Goal: Task Accomplishment & Management: Use online tool/utility

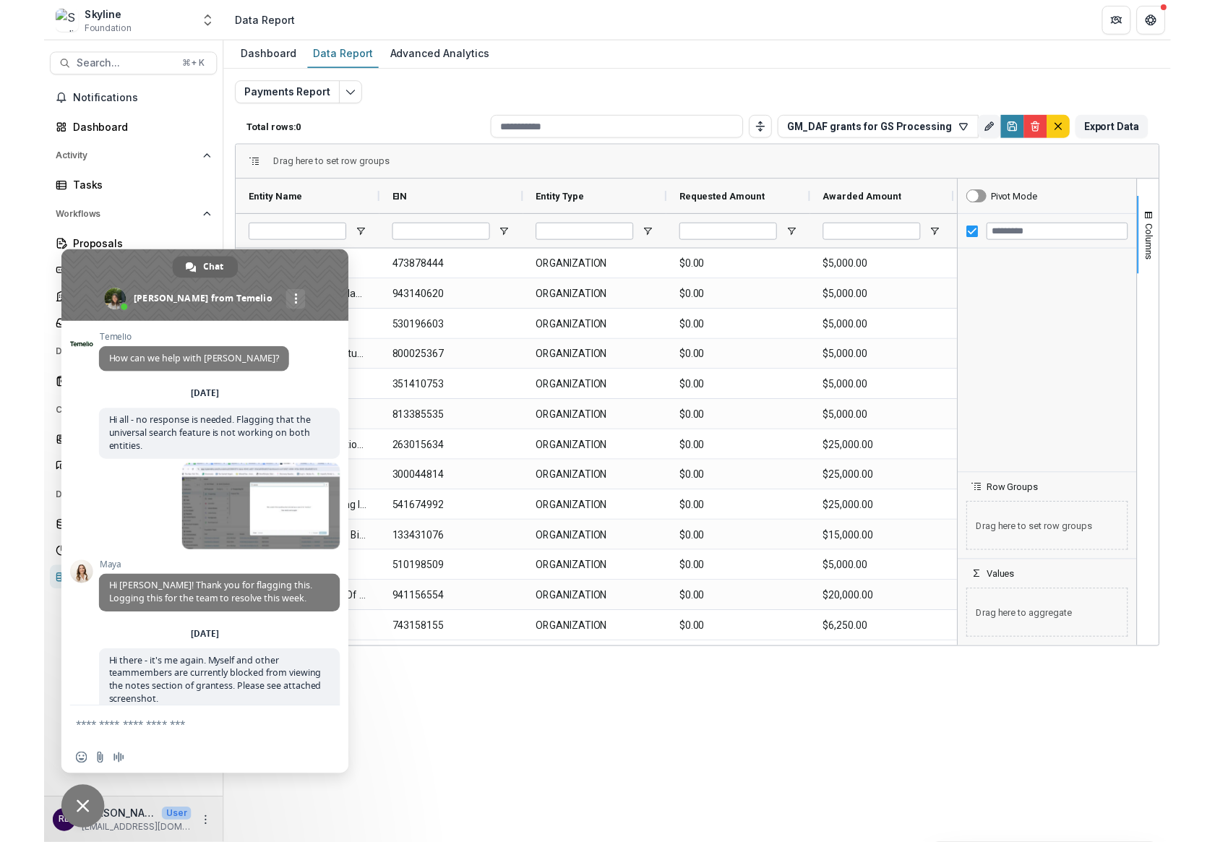
scroll to position [1918, 0]
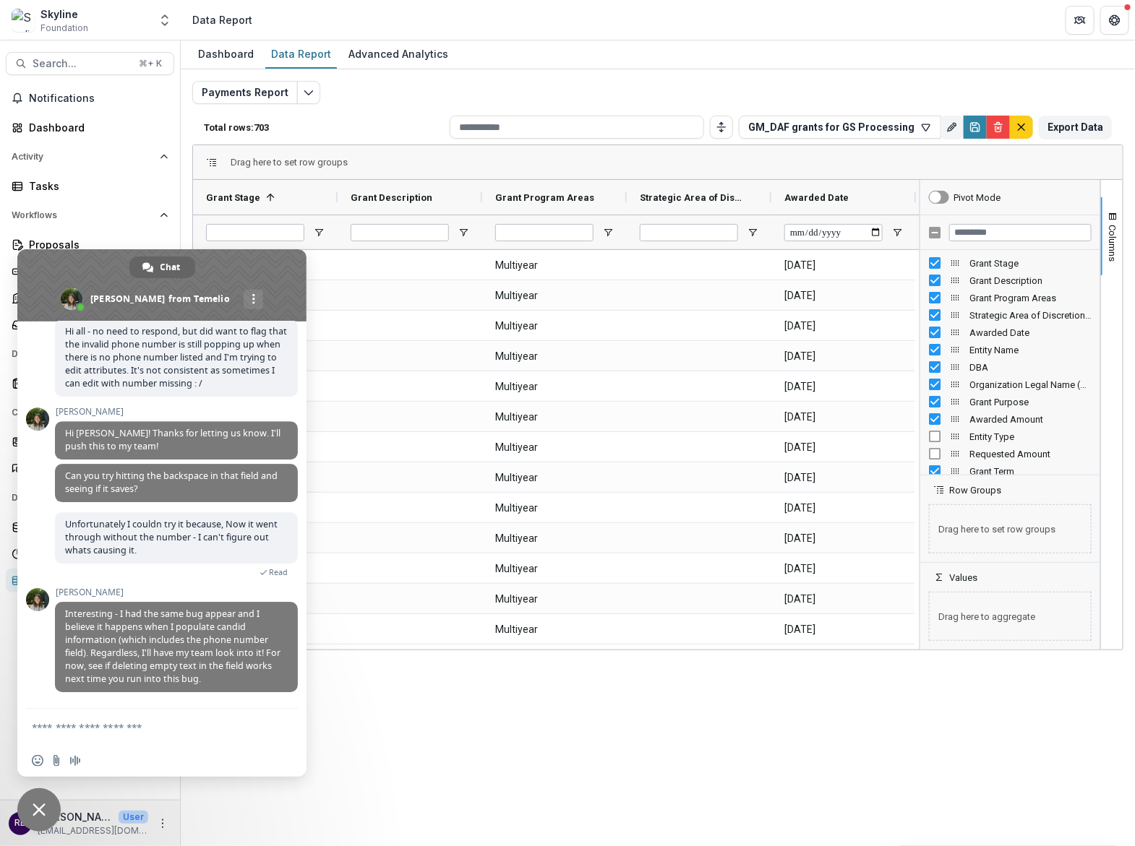
click at [43, 796] on span "Close chat" at bounding box center [38, 810] width 43 height 43
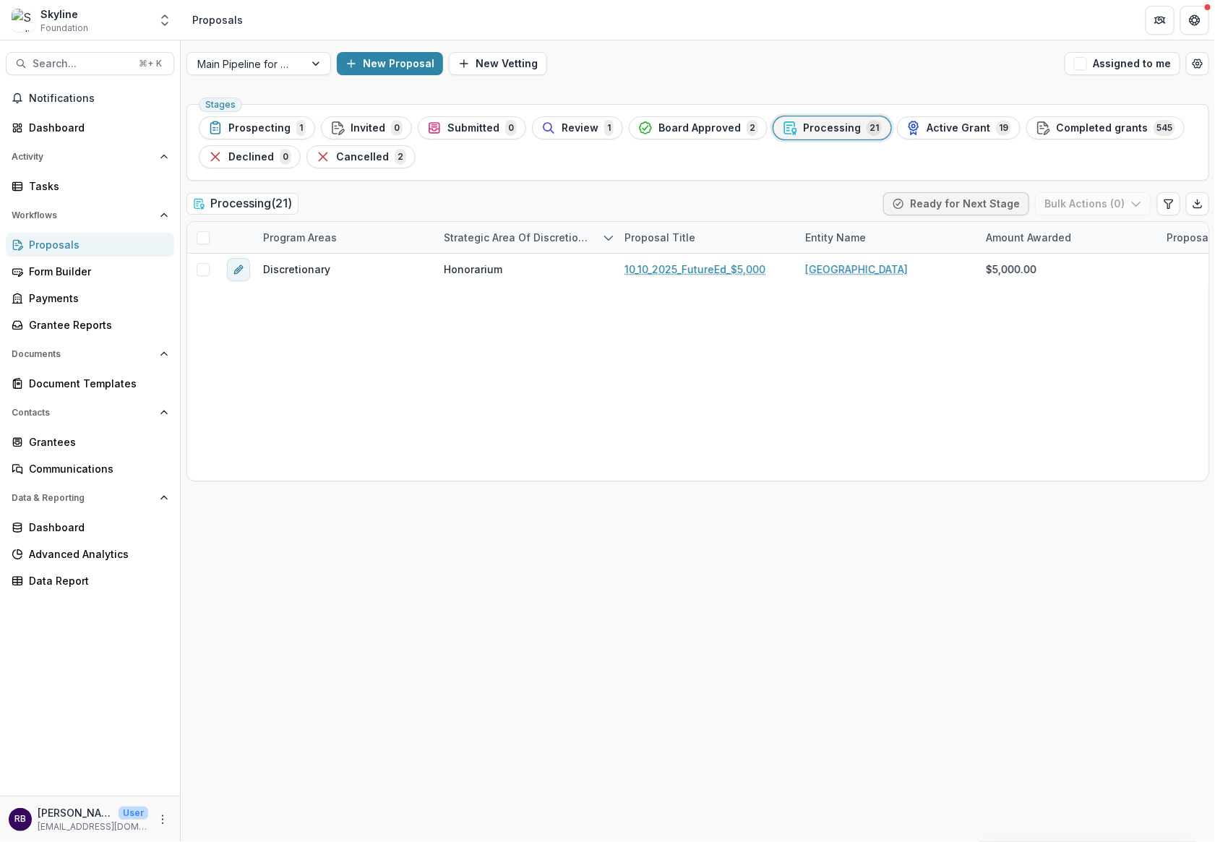
click at [804, 125] on span "Processing" at bounding box center [832, 128] width 58 height 12
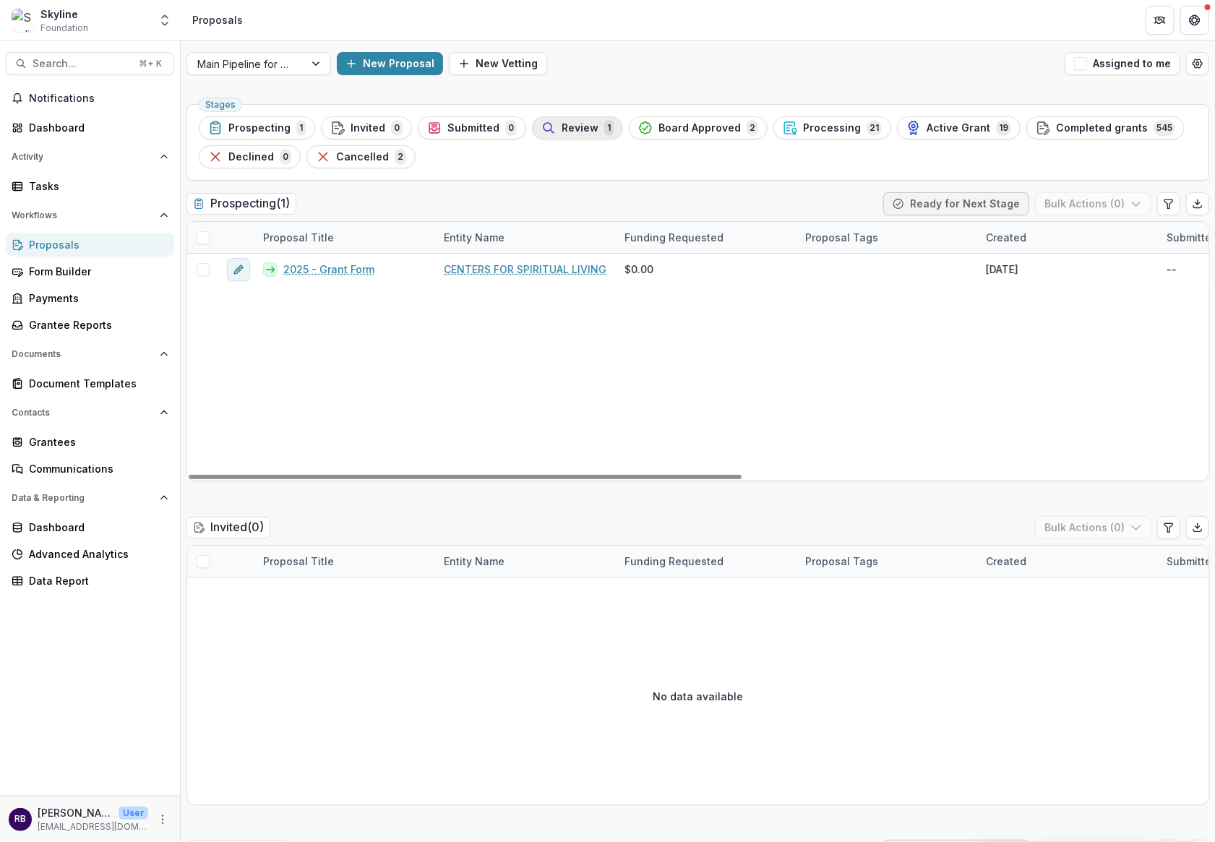
click at [551, 127] on div "Review 1" at bounding box center [577, 128] width 72 height 16
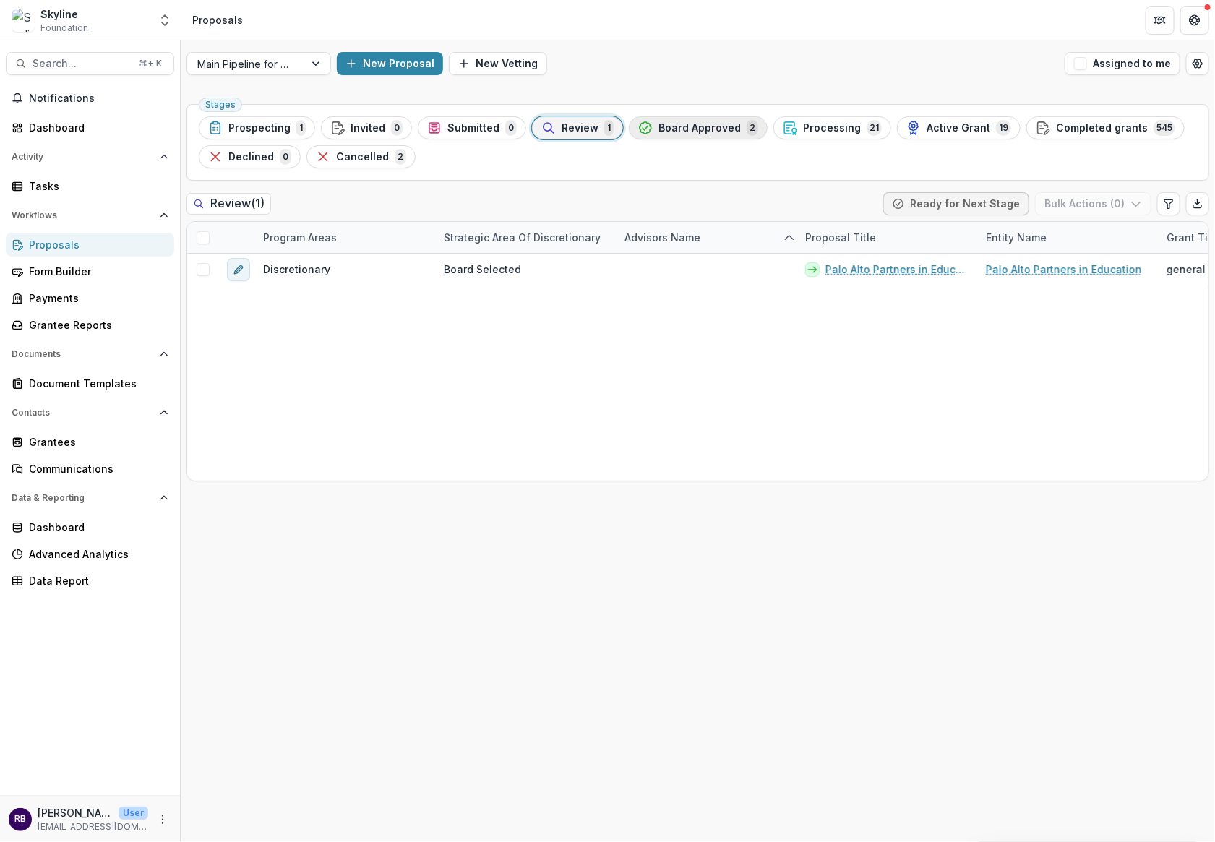
click at [687, 126] on span "Board Approved" at bounding box center [699, 128] width 82 height 12
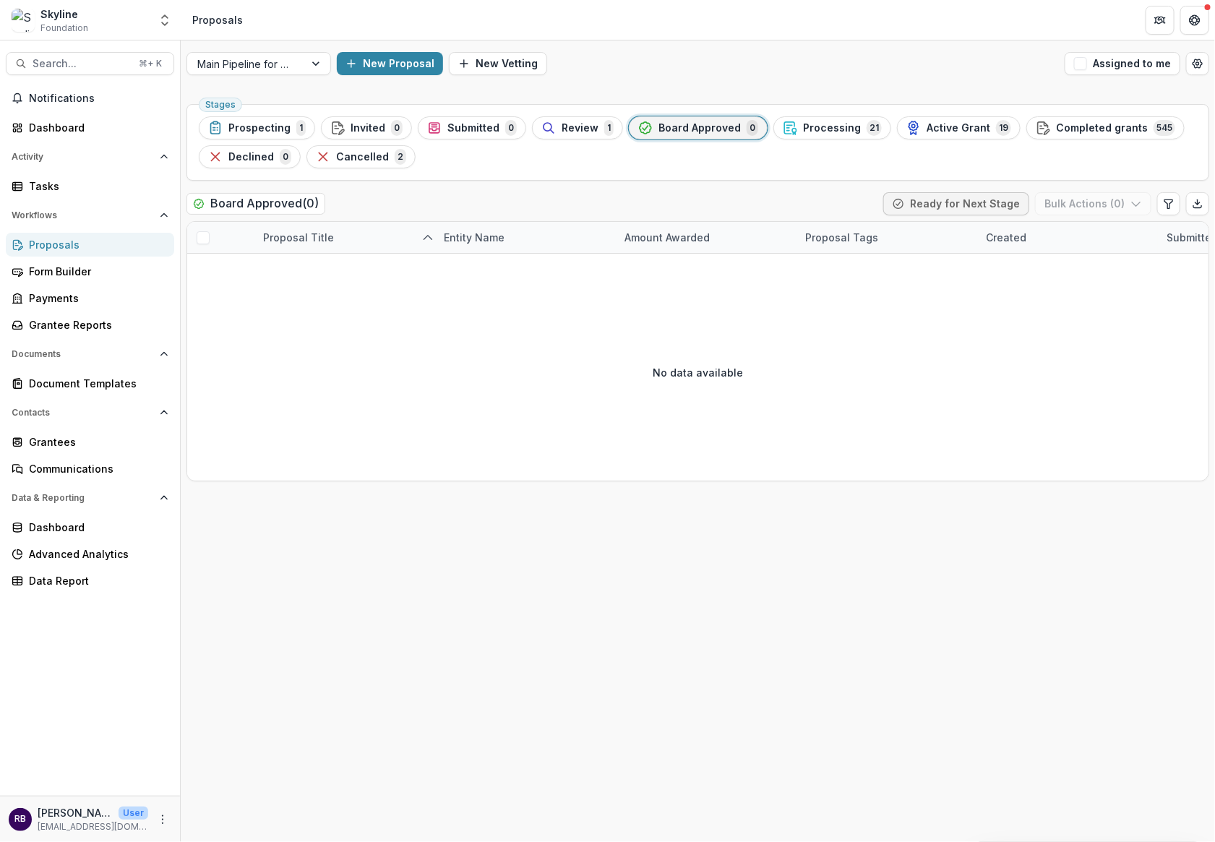
click at [813, 139] on ul "Stages Prospecting 1 Invited 0 Submitted 0 Review 1 Board Approved 0 Processing…" at bounding box center [698, 142] width 998 height 52
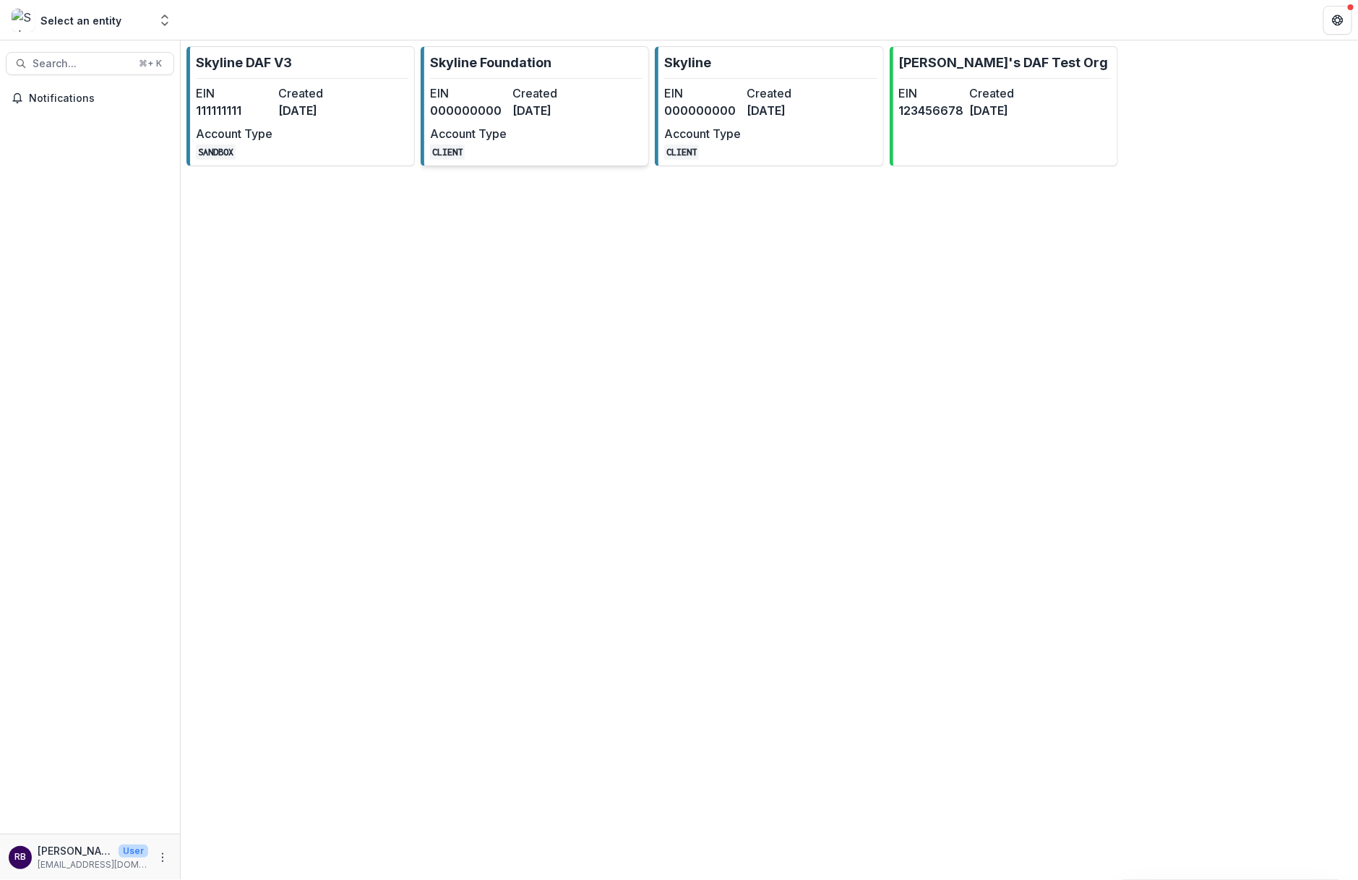
click at [538, 78] on link "Skyline Foundation EIN 000000000 Created [DATE] Account Type CLIENT" at bounding box center [535, 106] width 228 height 120
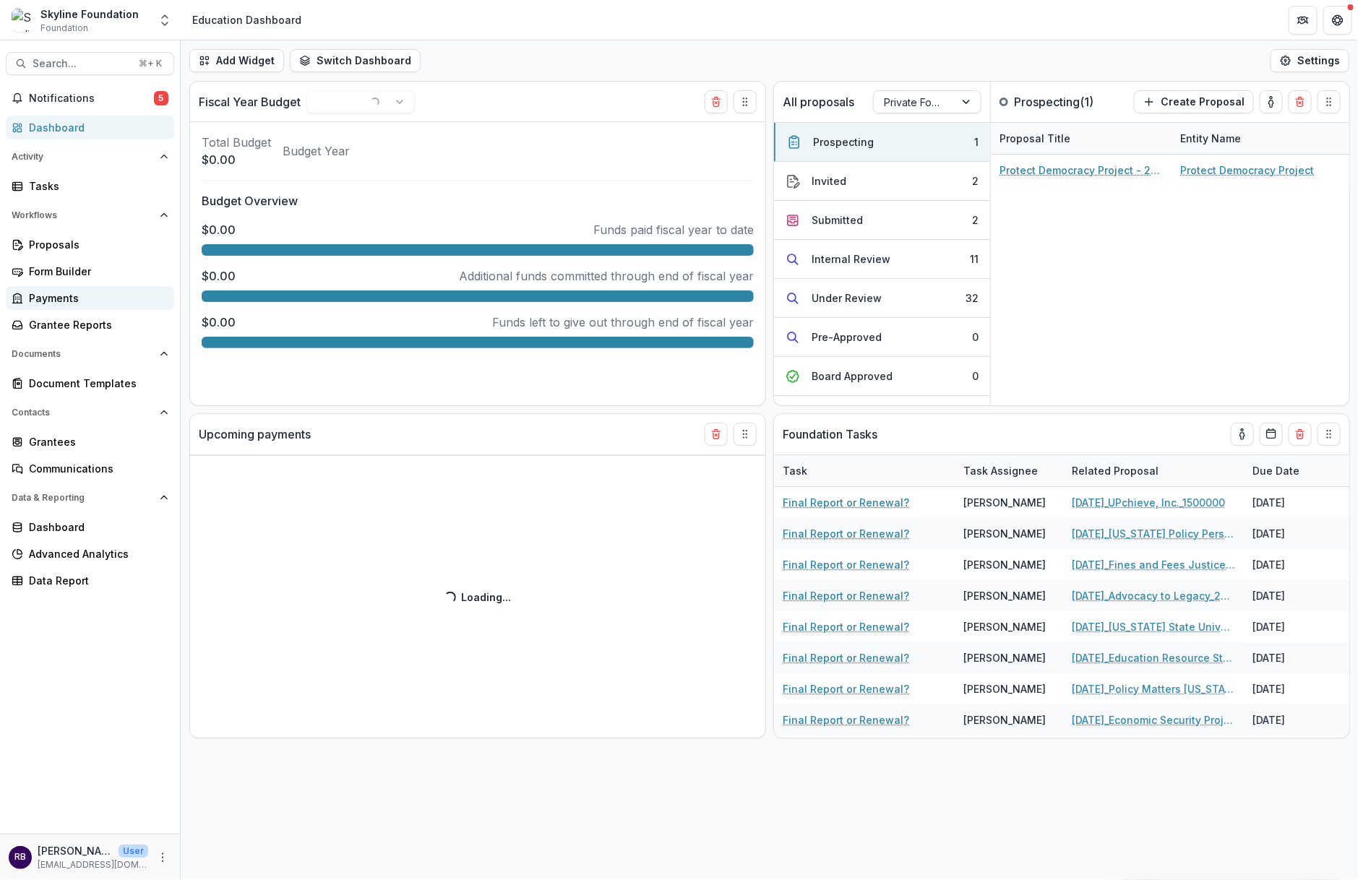
click at [102, 287] on link "Payments" at bounding box center [90, 298] width 168 height 24
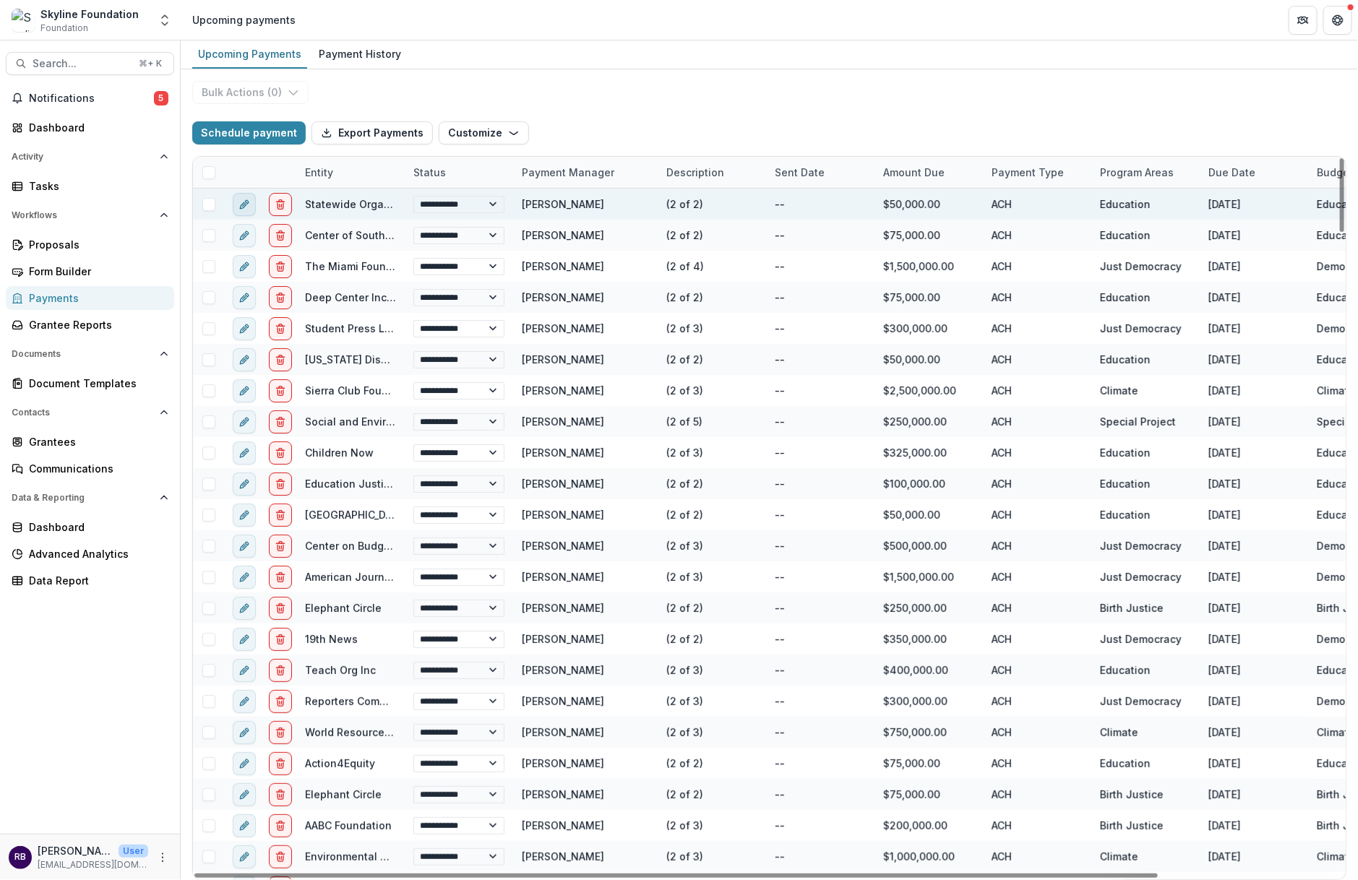
click at [241, 203] on icon "edit" at bounding box center [243, 205] width 7 height 7
select select "**********"
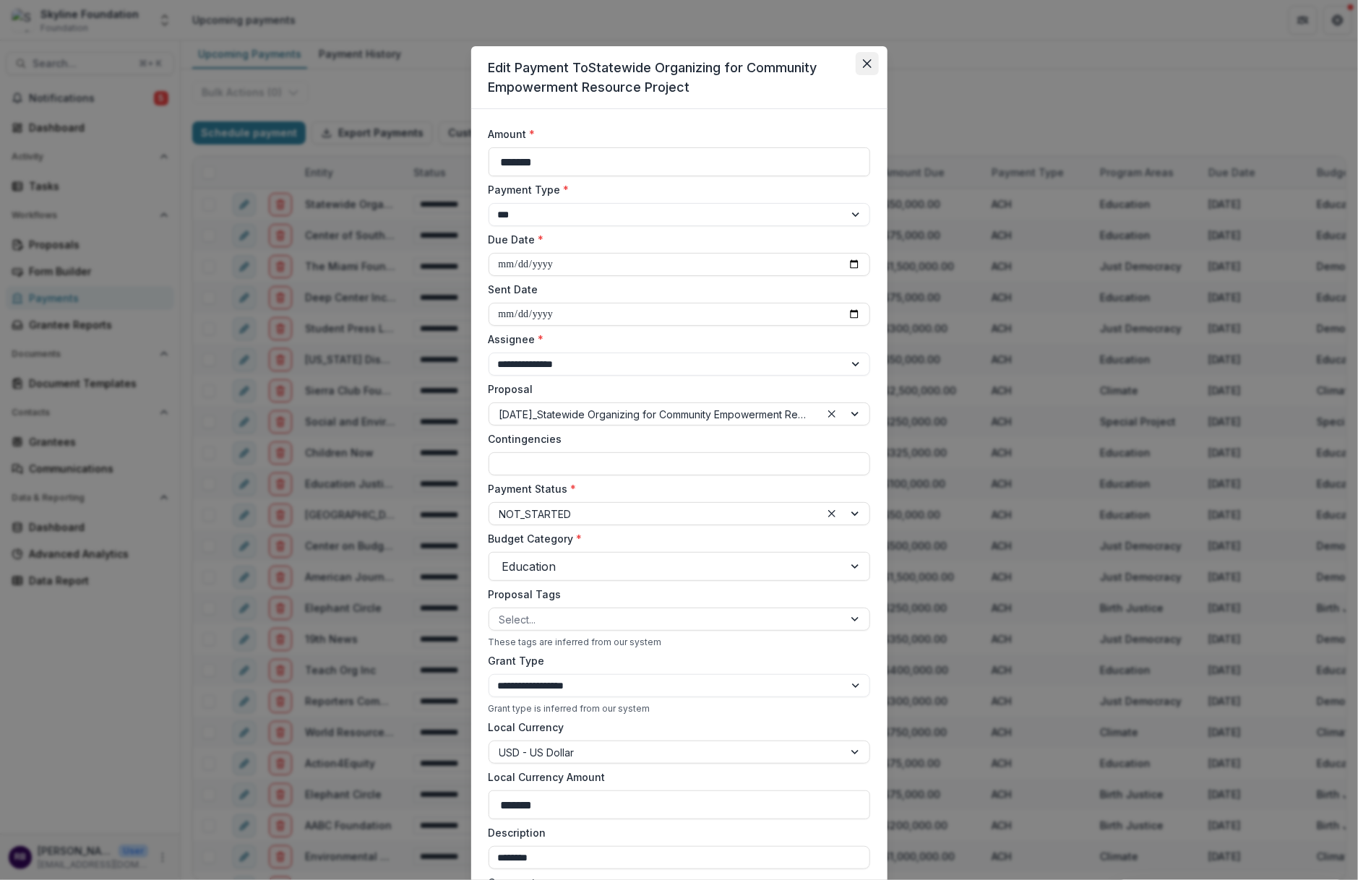
click at [859, 61] on button "Close" at bounding box center [867, 63] width 23 height 23
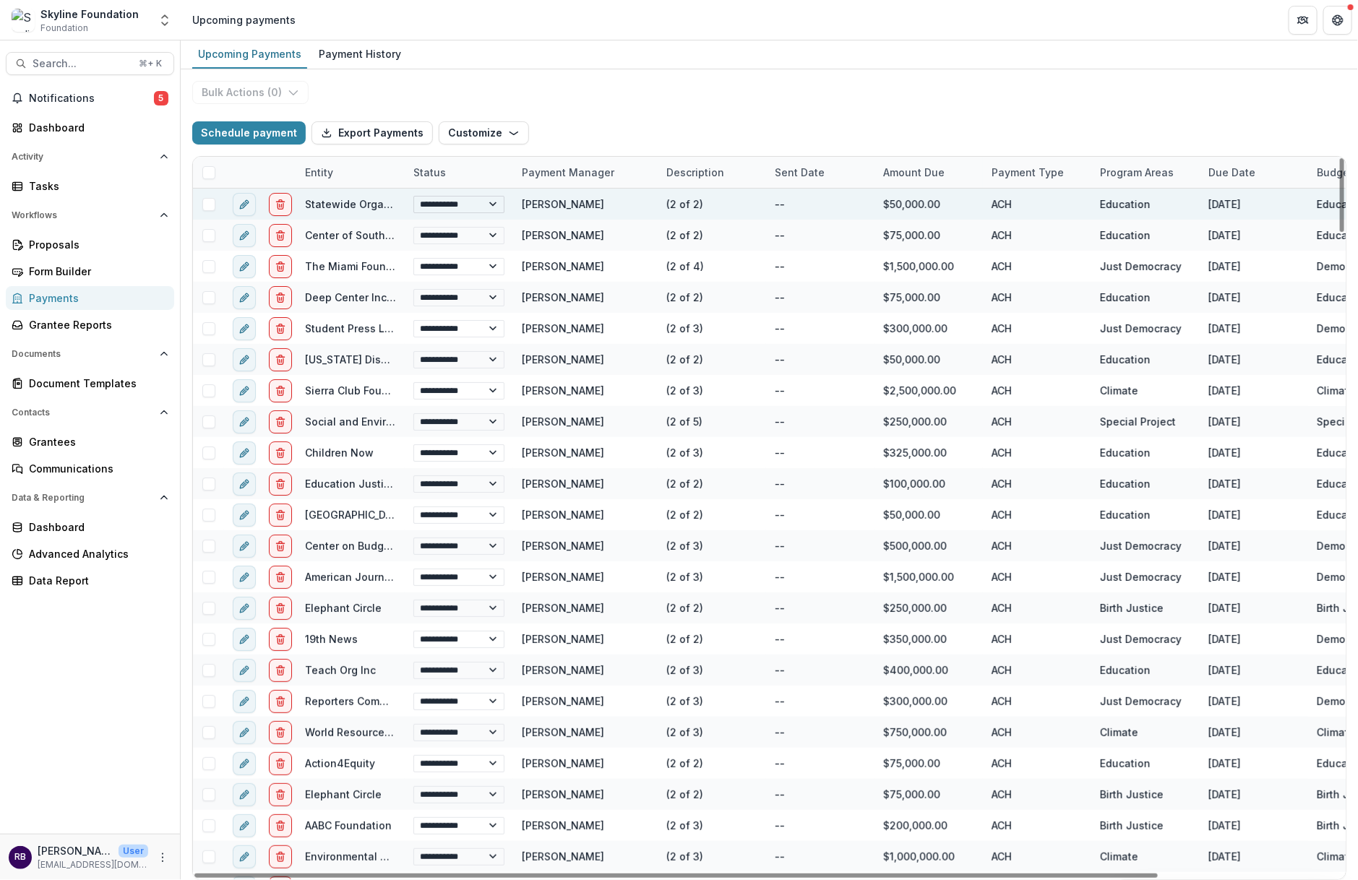
click at [493, 210] on select "**********" at bounding box center [458, 204] width 91 height 17
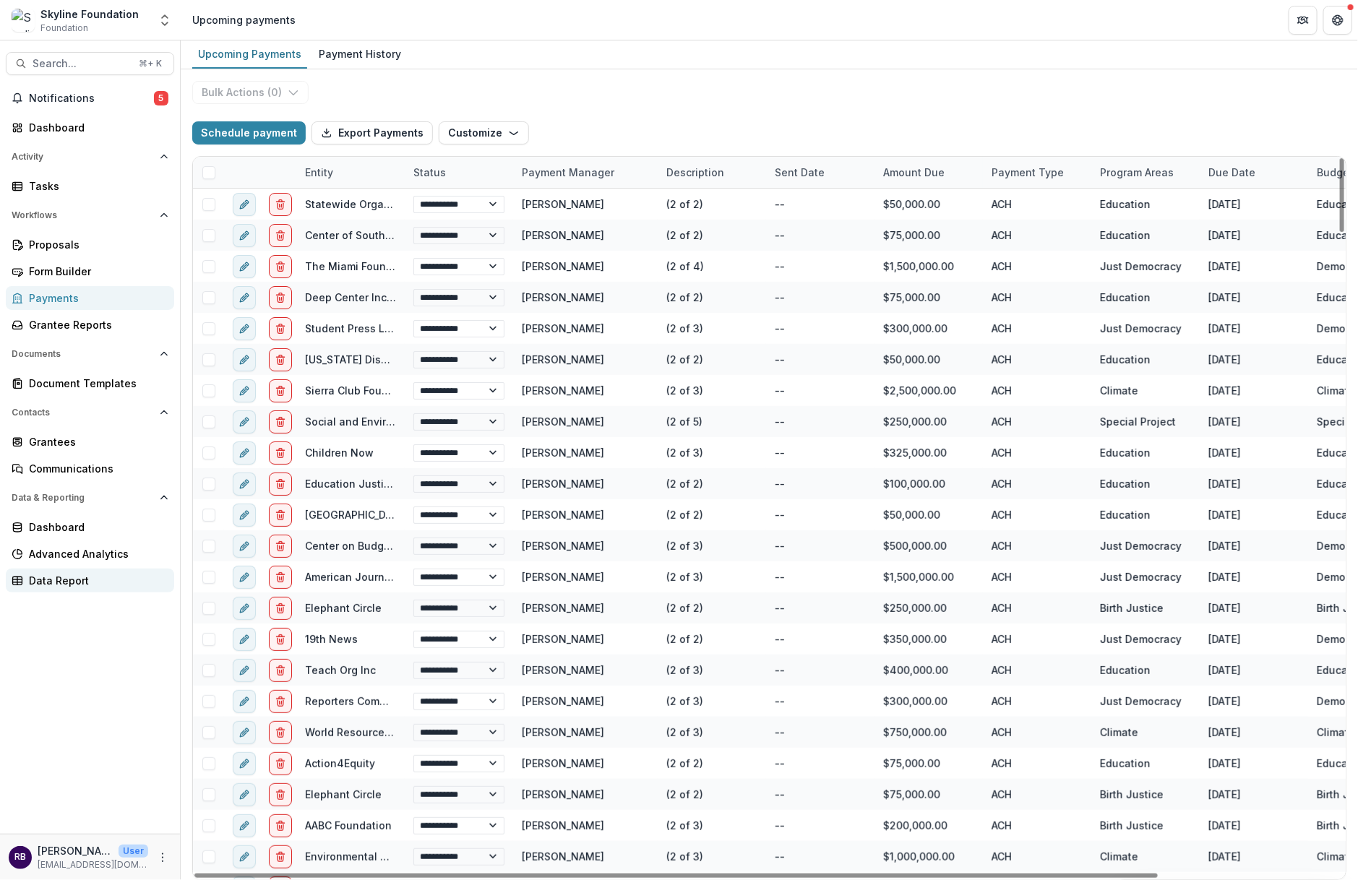
click at [70, 577] on div "Data Report" at bounding box center [96, 580] width 134 height 15
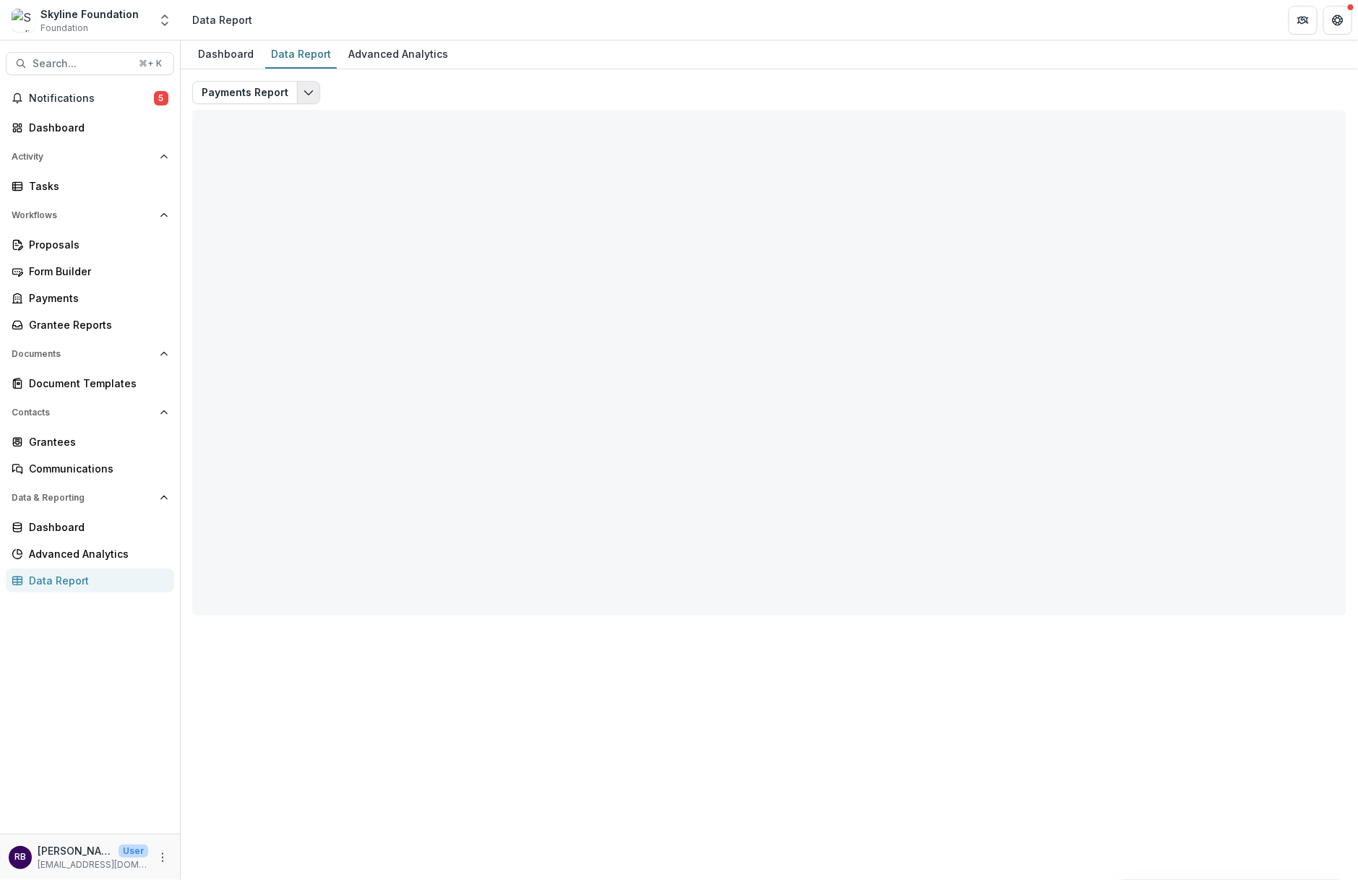
click at [298, 87] on button "Edit selected report" at bounding box center [308, 92] width 23 height 23
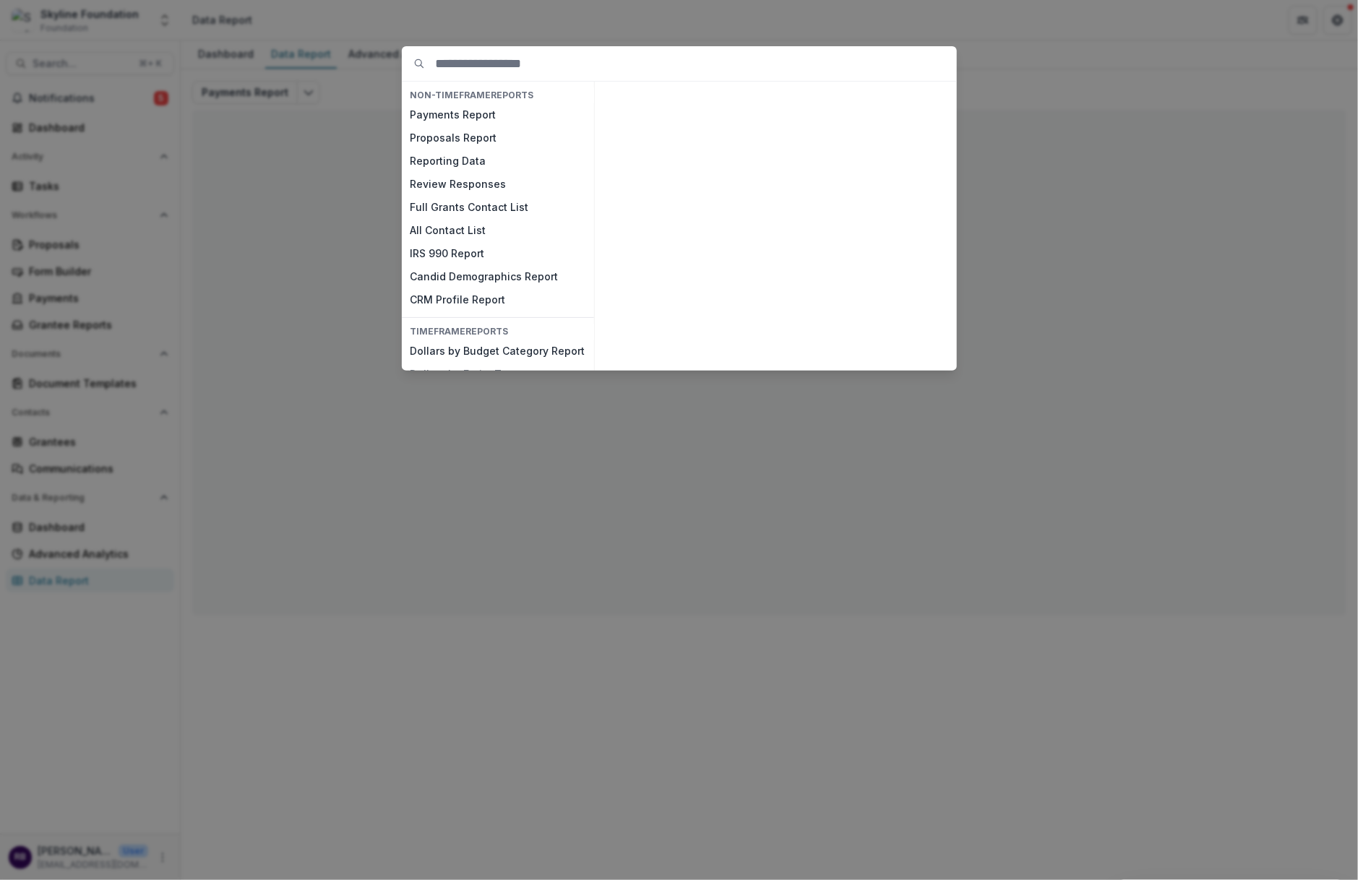
click at [1026, 90] on div "NON-TIMEFRAME Reports Payments Report Proposals Report Reporting Data Review Re…" at bounding box center [679, 440] width 1358 height 880
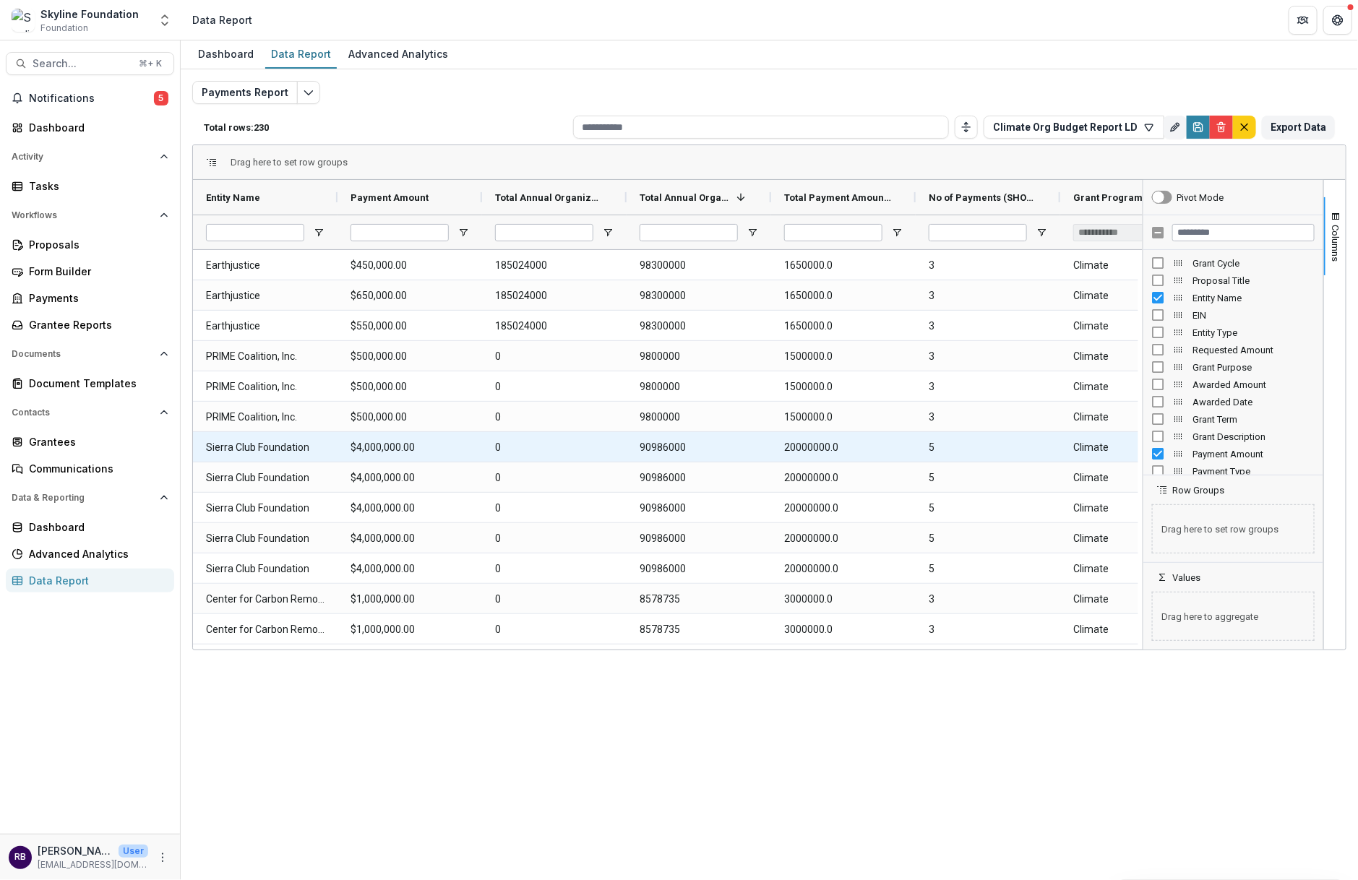
scroll to position [0, 65]
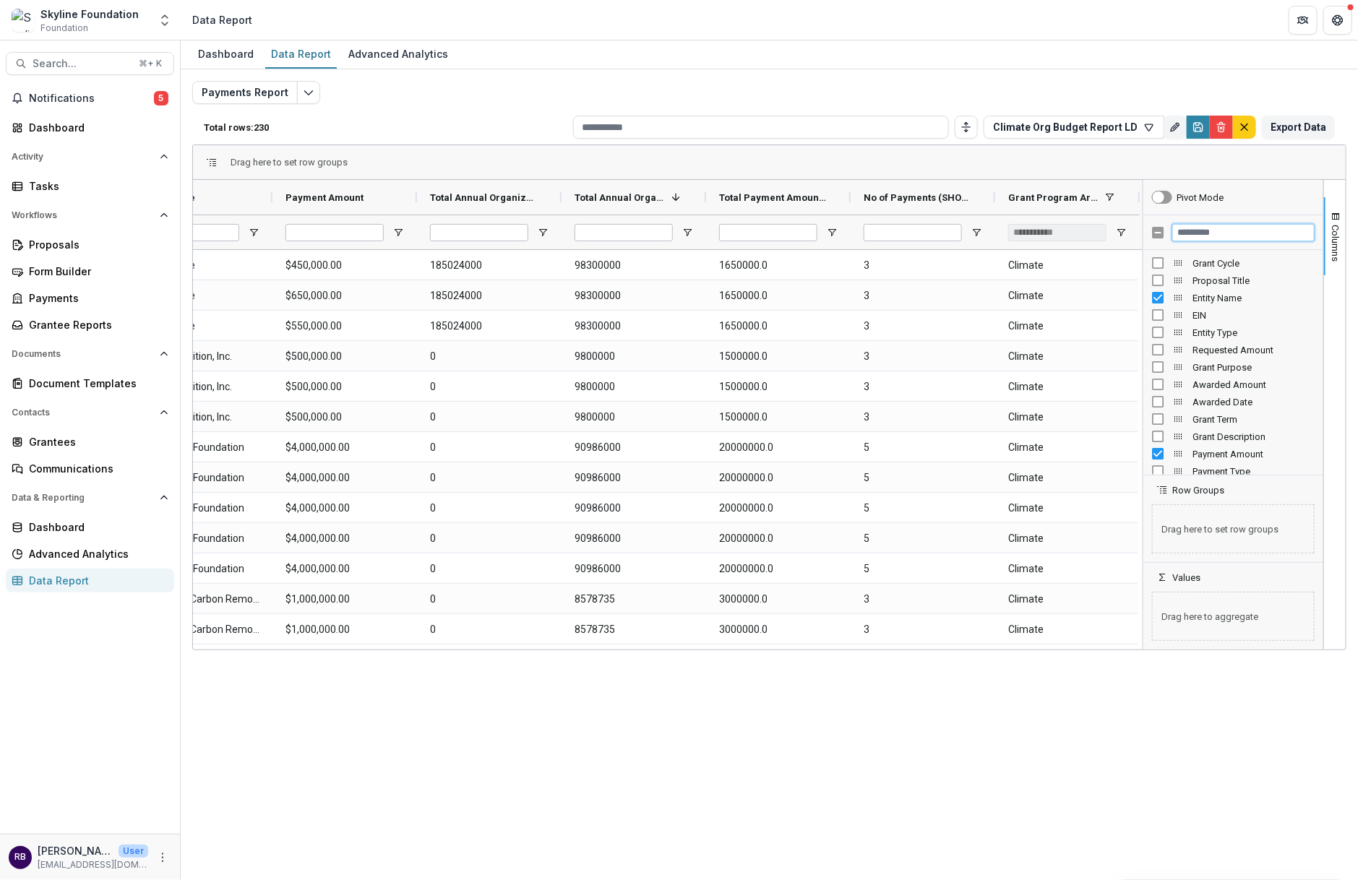
click at [1187, 232] on input "Filter Columns Input" at bounding box center [1243, 232] width 142 height 17
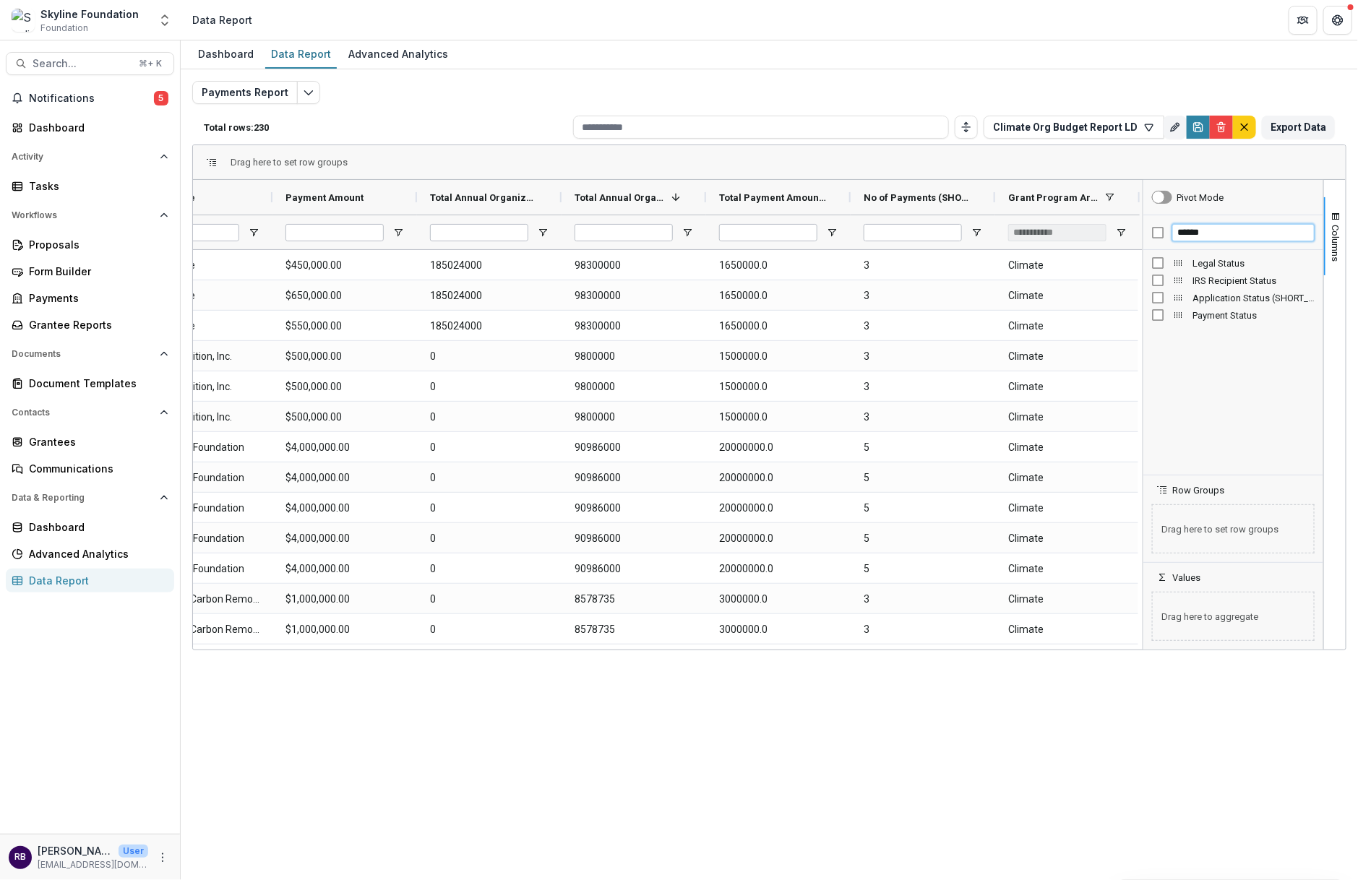
type input "******"
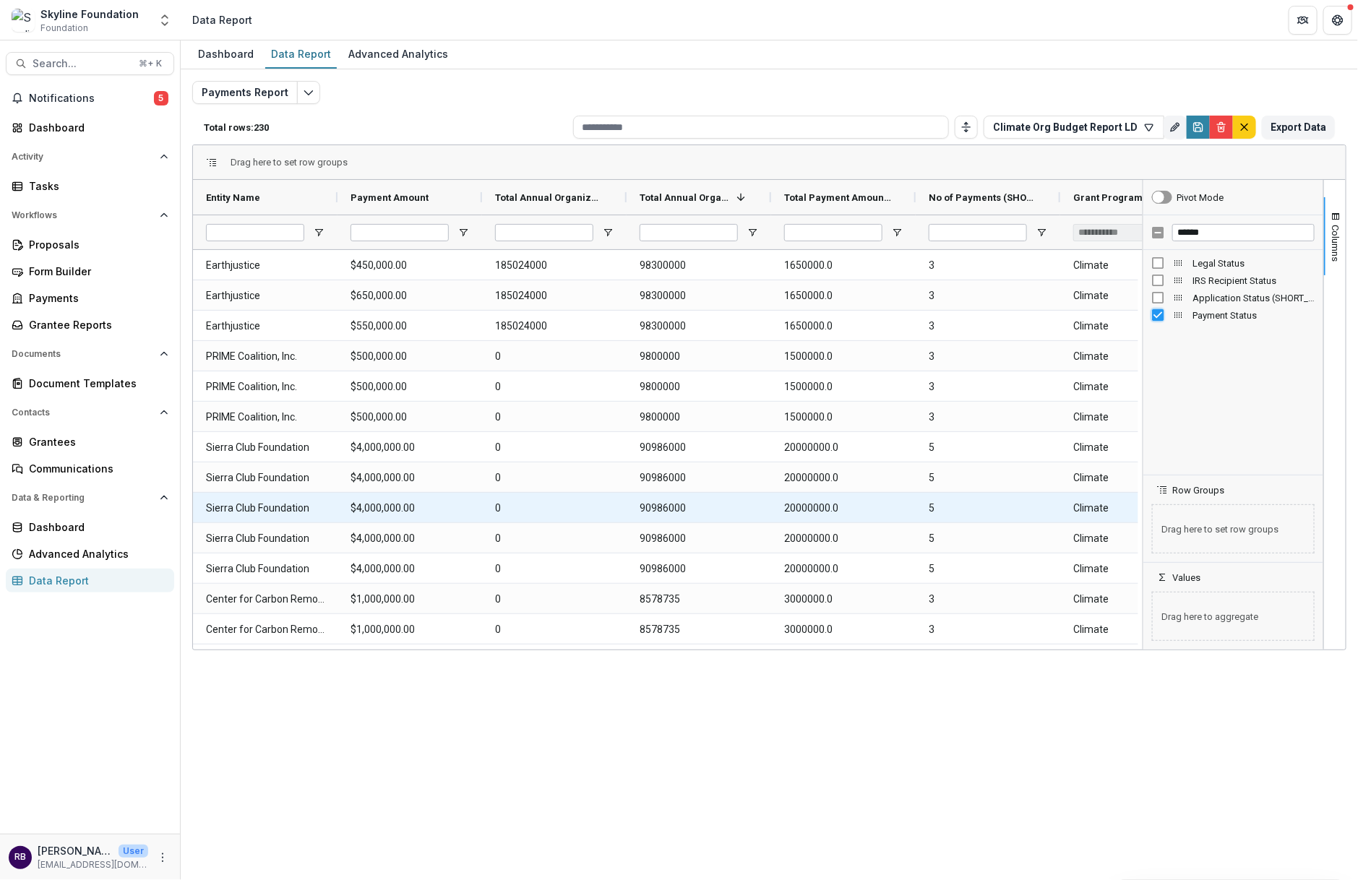
scroll to position [0, 209]
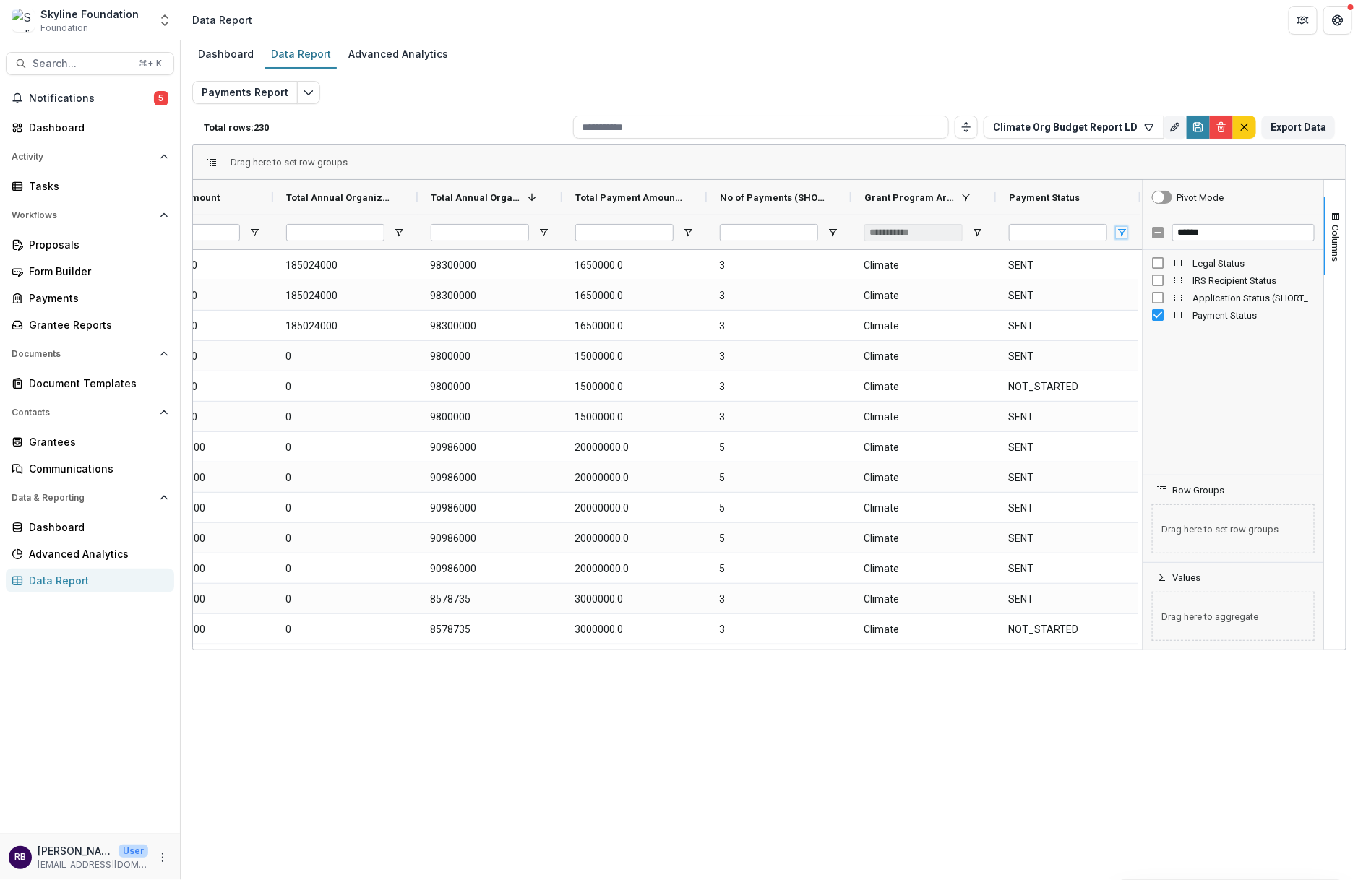
click at [1121, 228] on span "Open Filter Menu" at bounding box center [1122, 233] width 12 height 12
click at [1067, 721] on div "Dashboard Data Report Advanced Analytics Payments Report Total rows: 230 Climat…" at bounding box center [769, 460] width 1177 height 840
click at [147, 27] on div "Skyline Foundation Foundation" at bounding box center [80, 21] width 137 height 28
click at [167, 14] on icon "Open entity switcher" at bounding box center [165, 20] width 14 height 14
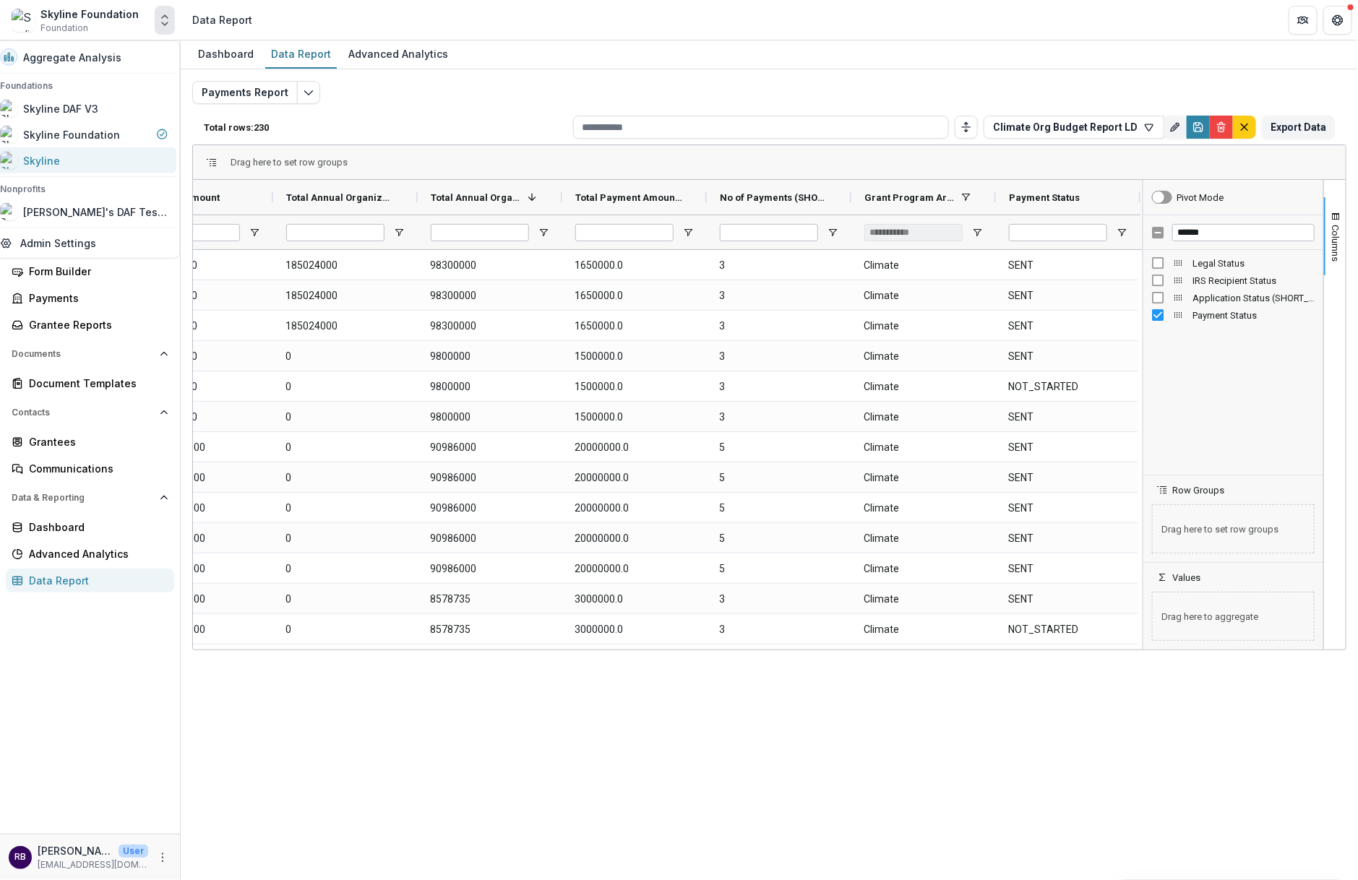
click at [122, 158] on div "Skyline" at bounding box center [84, 160] width 168 height 17
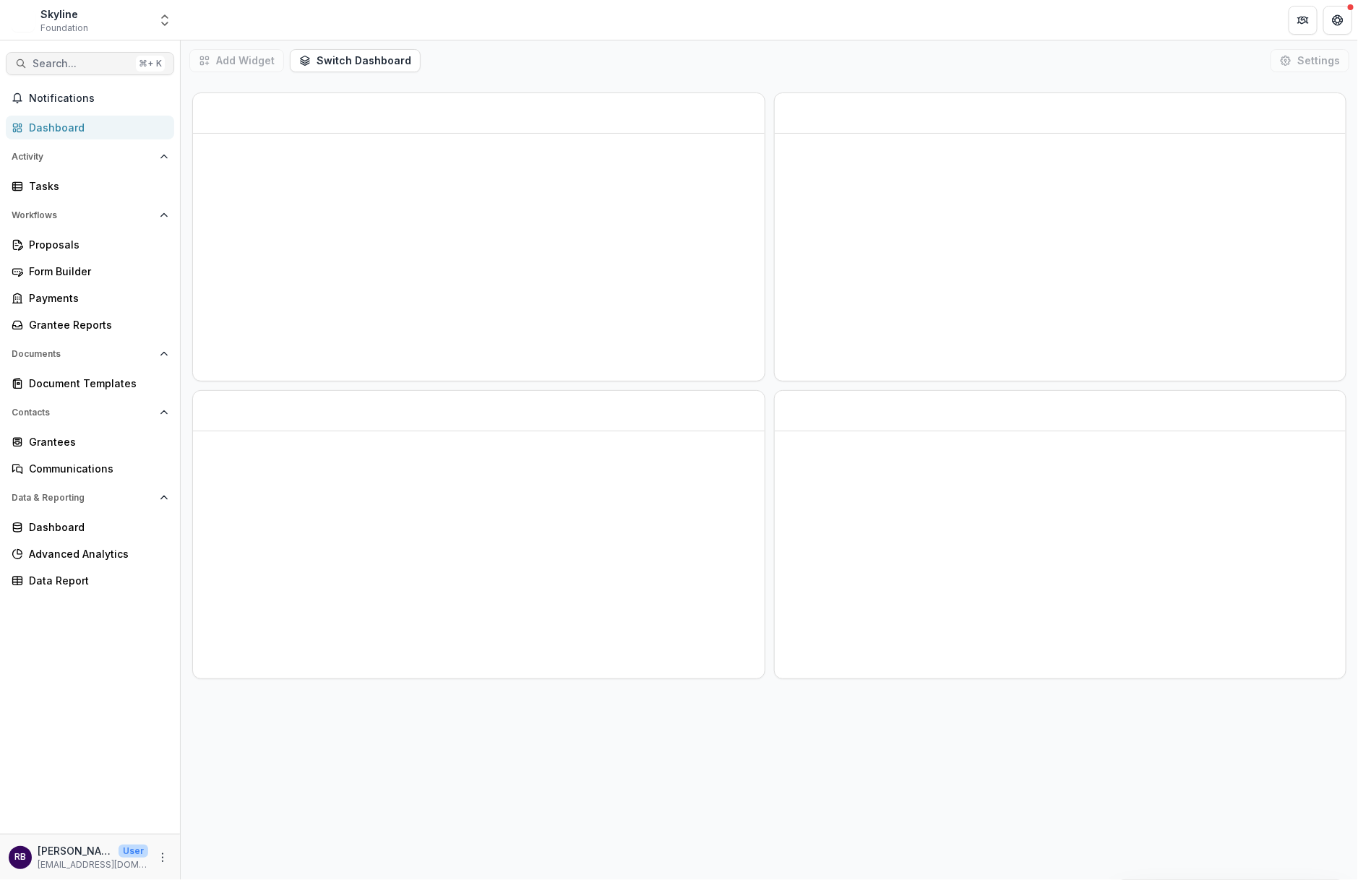
click at [90, 67] on span "Search..." at bounding box center [82, 64] width 98 height 12
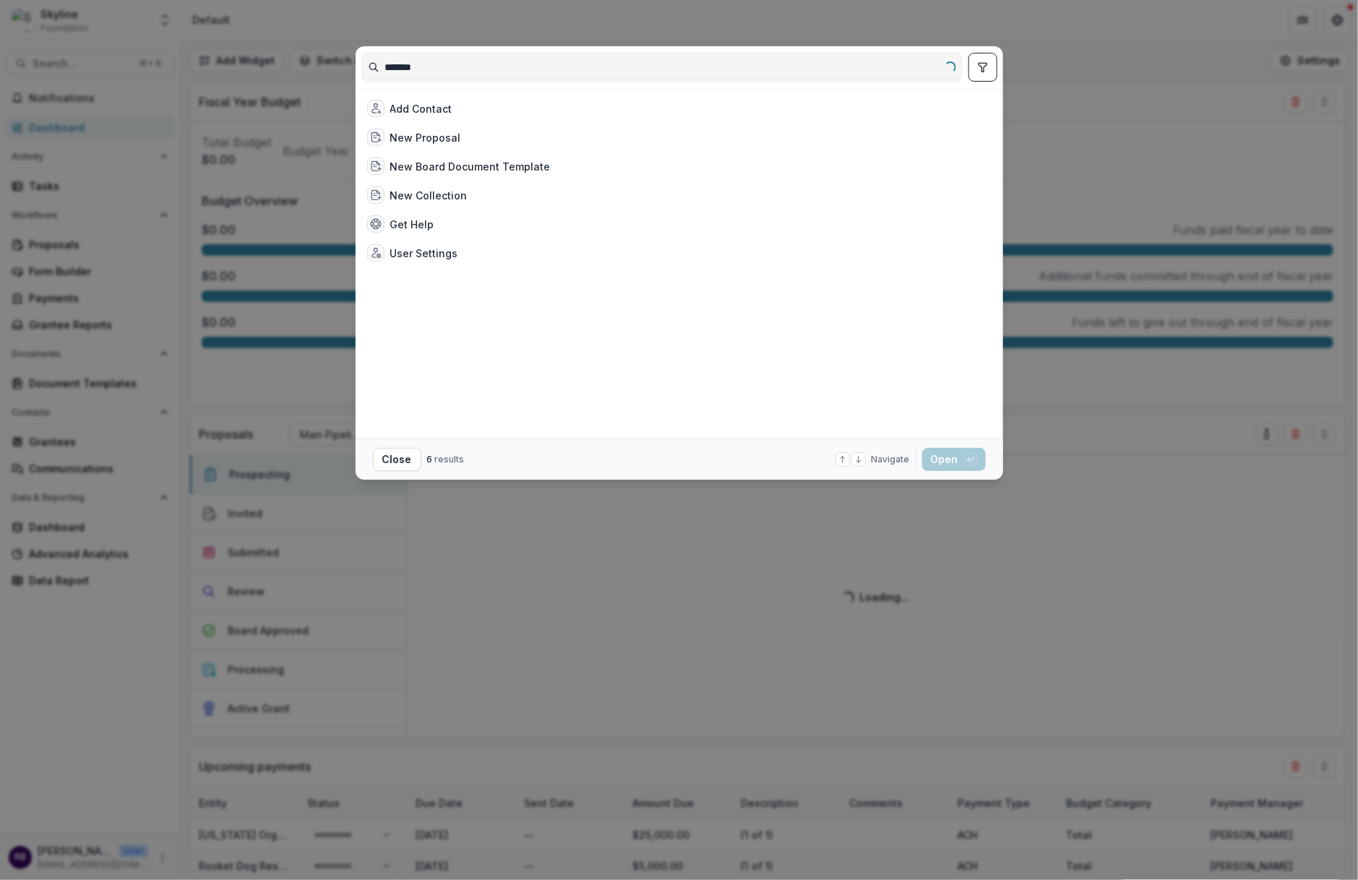
type input "********"
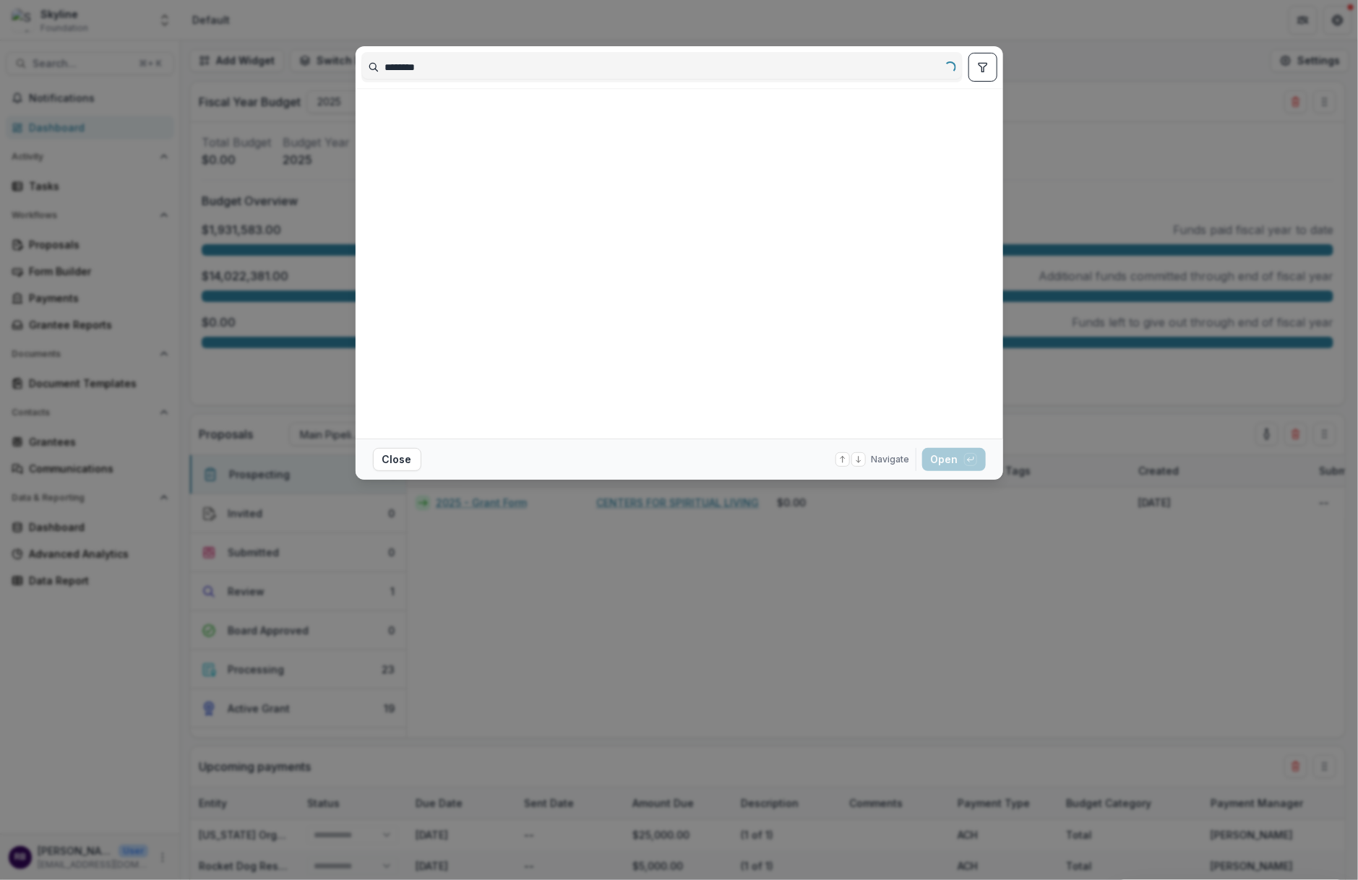
select select "**********"
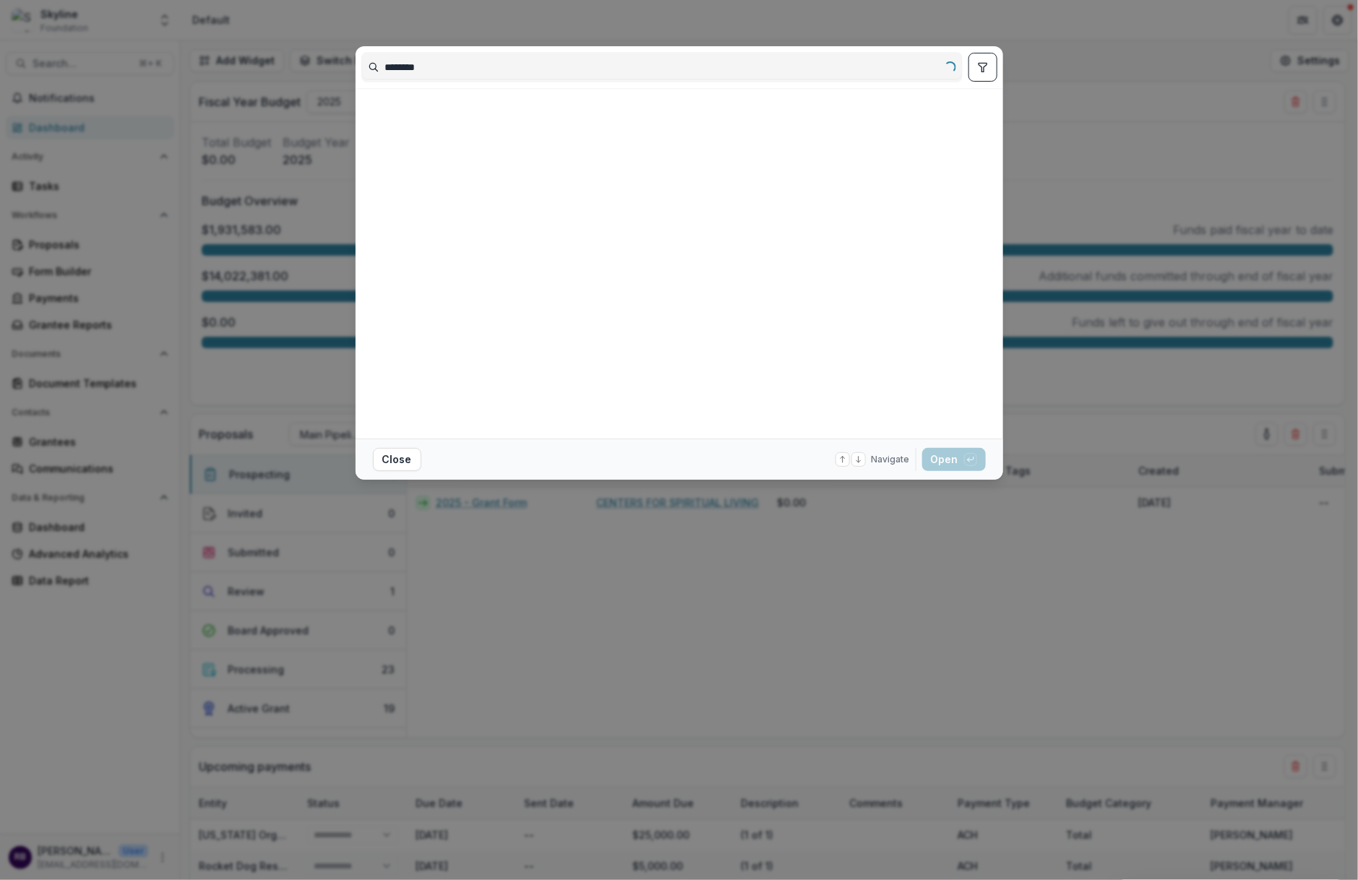
select select "**********"
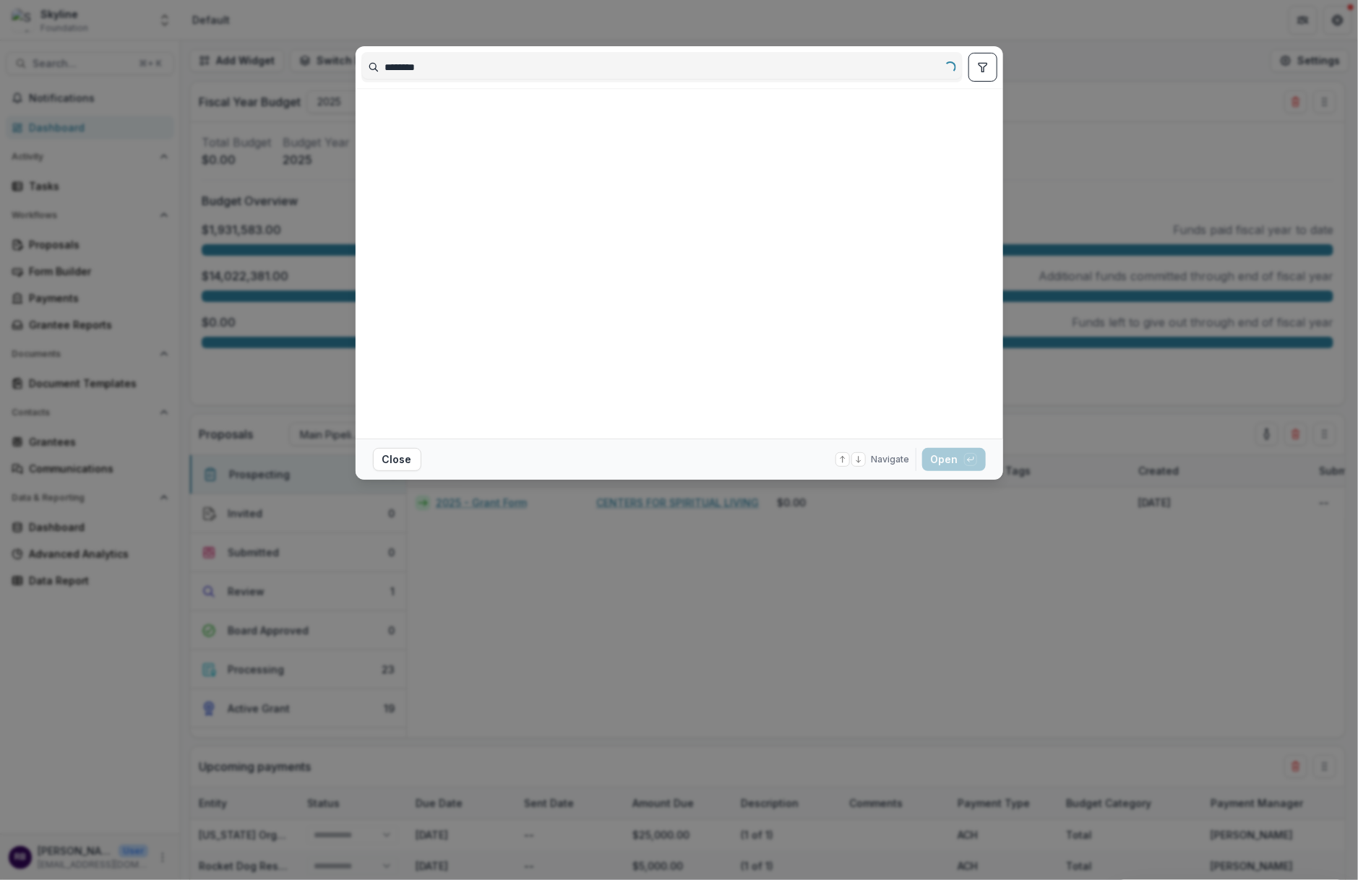
select select "**********"
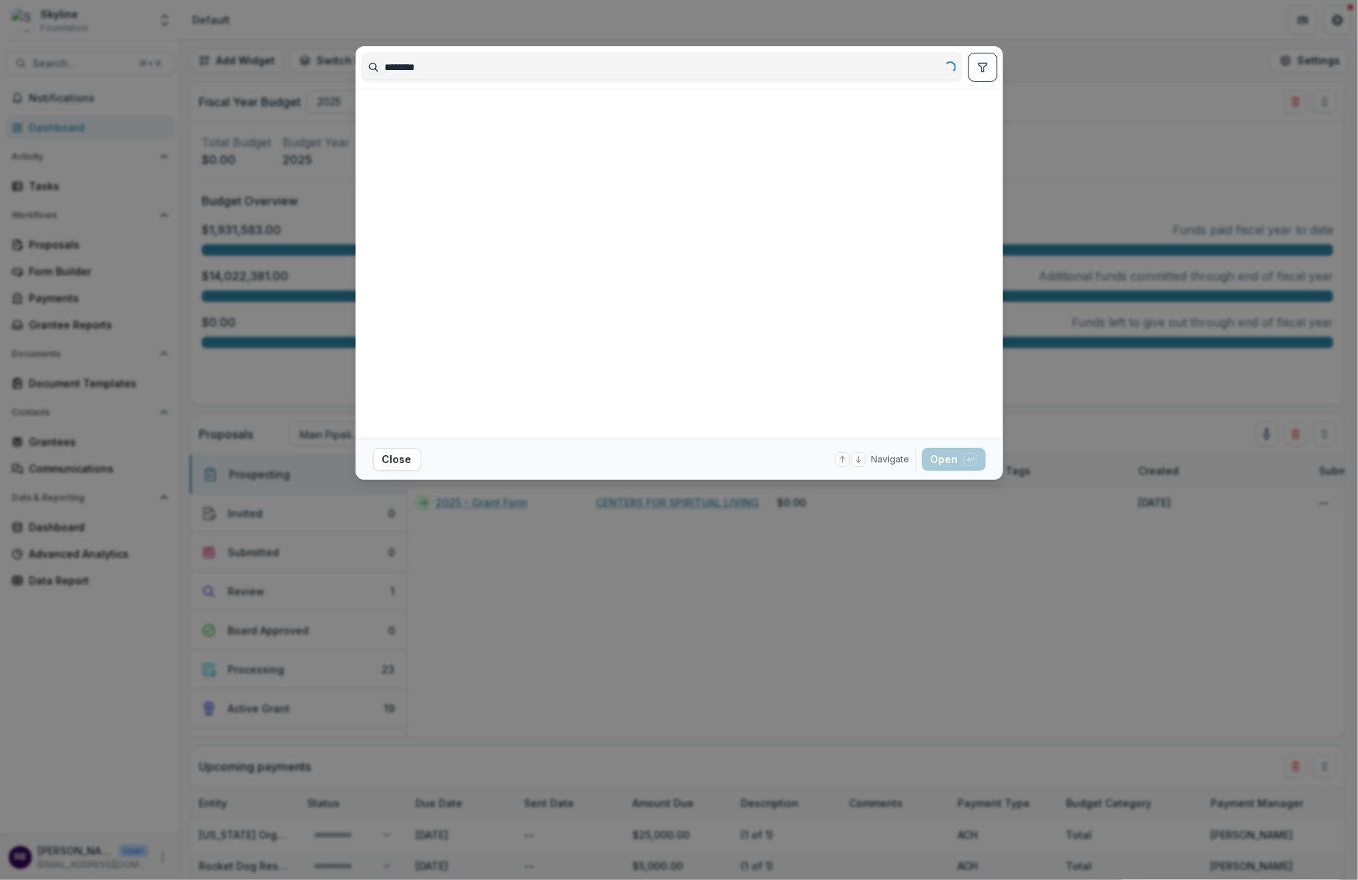
select select "**********"
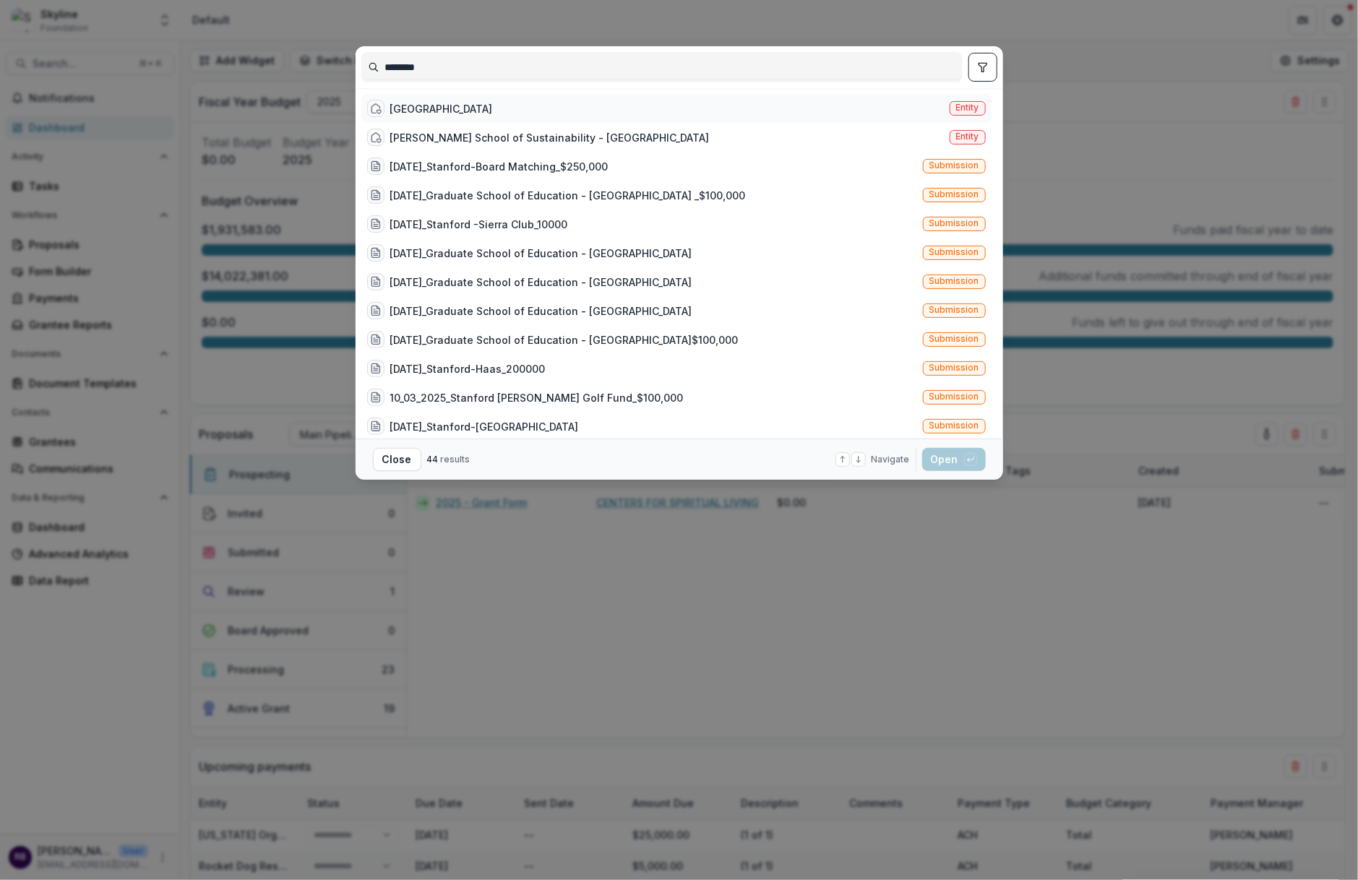
type input "********"
click at [509, 103] on div "Stanford University Entity" at bounding box center [676, 108] width 630 height 29
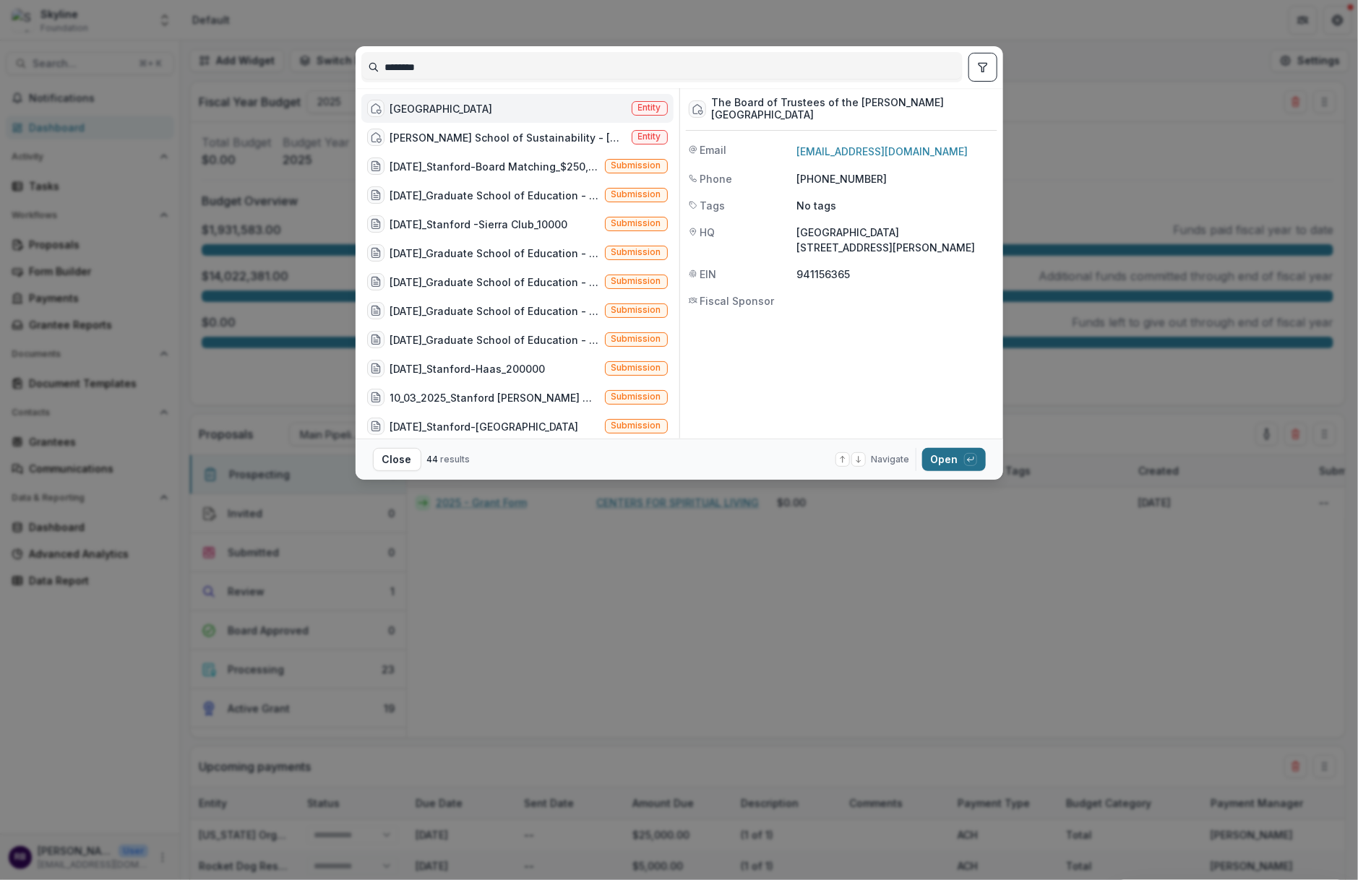
click at [951, 467] on button "Open with enter key" at bounding box center [954, 459] width 64 height 23
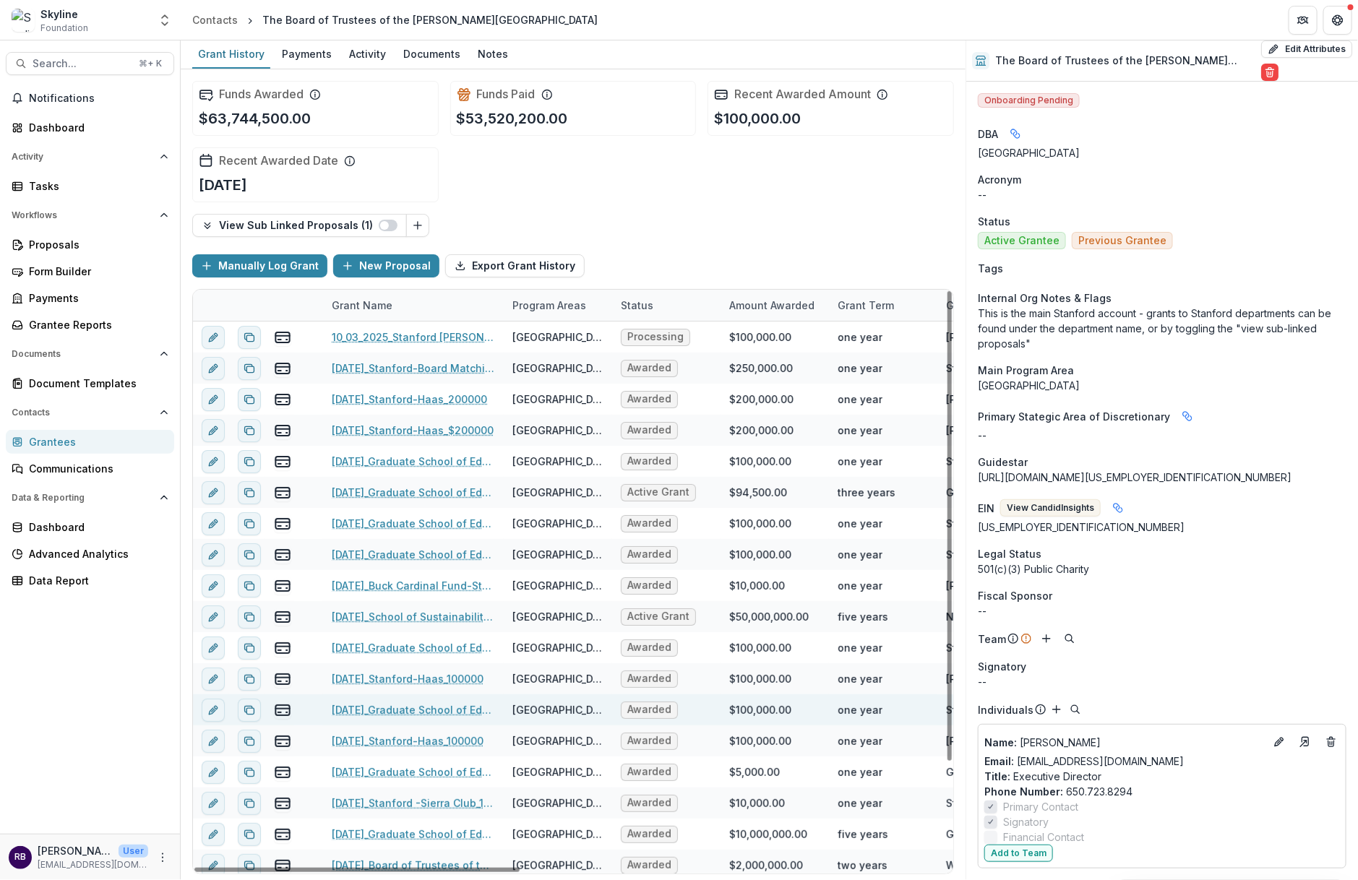
scroll to position [129, 0]
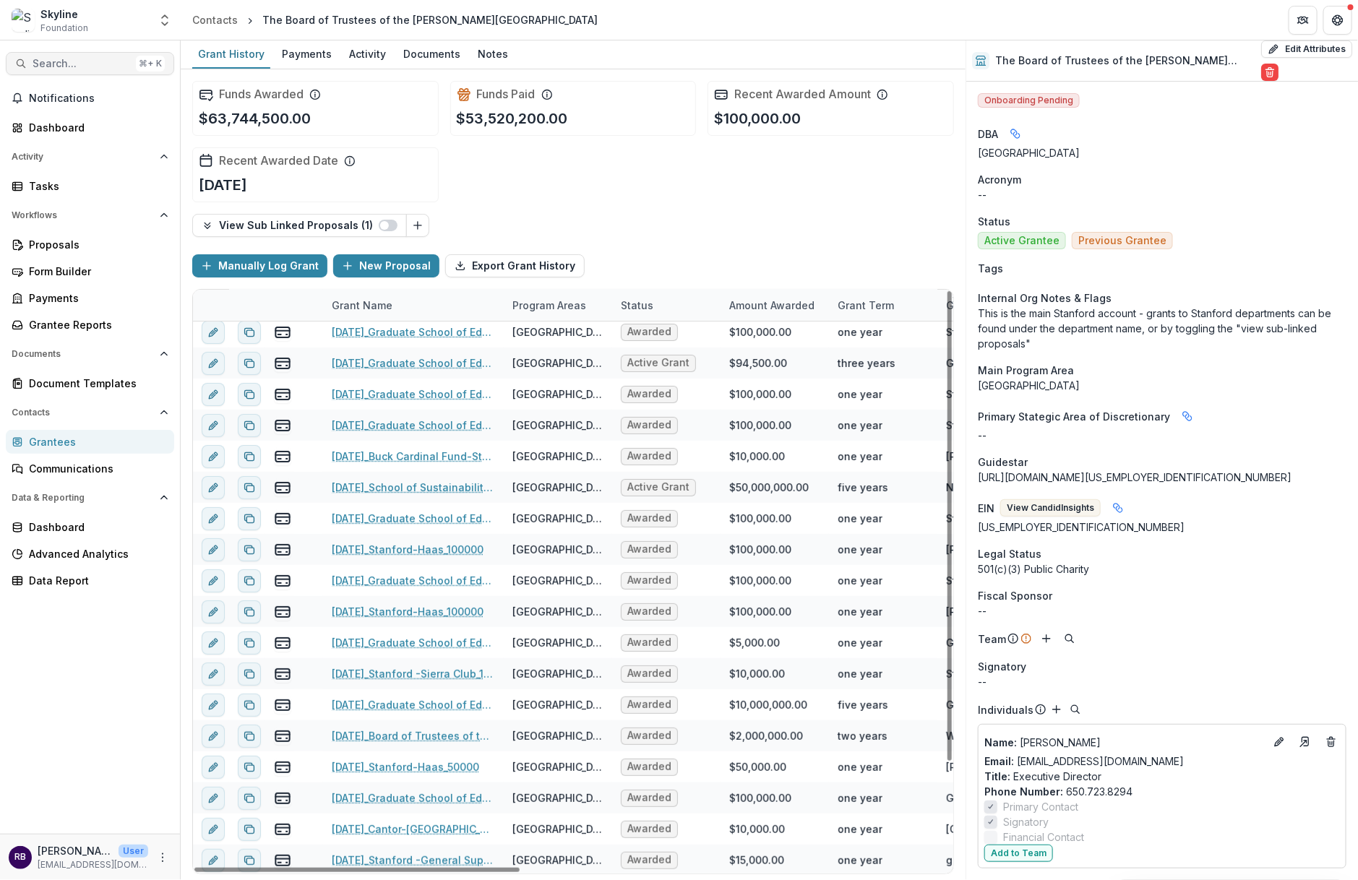
click at [88, 55] on button "Search... ⌘ + K" at bounding box center [90, 63] width 168 height 23
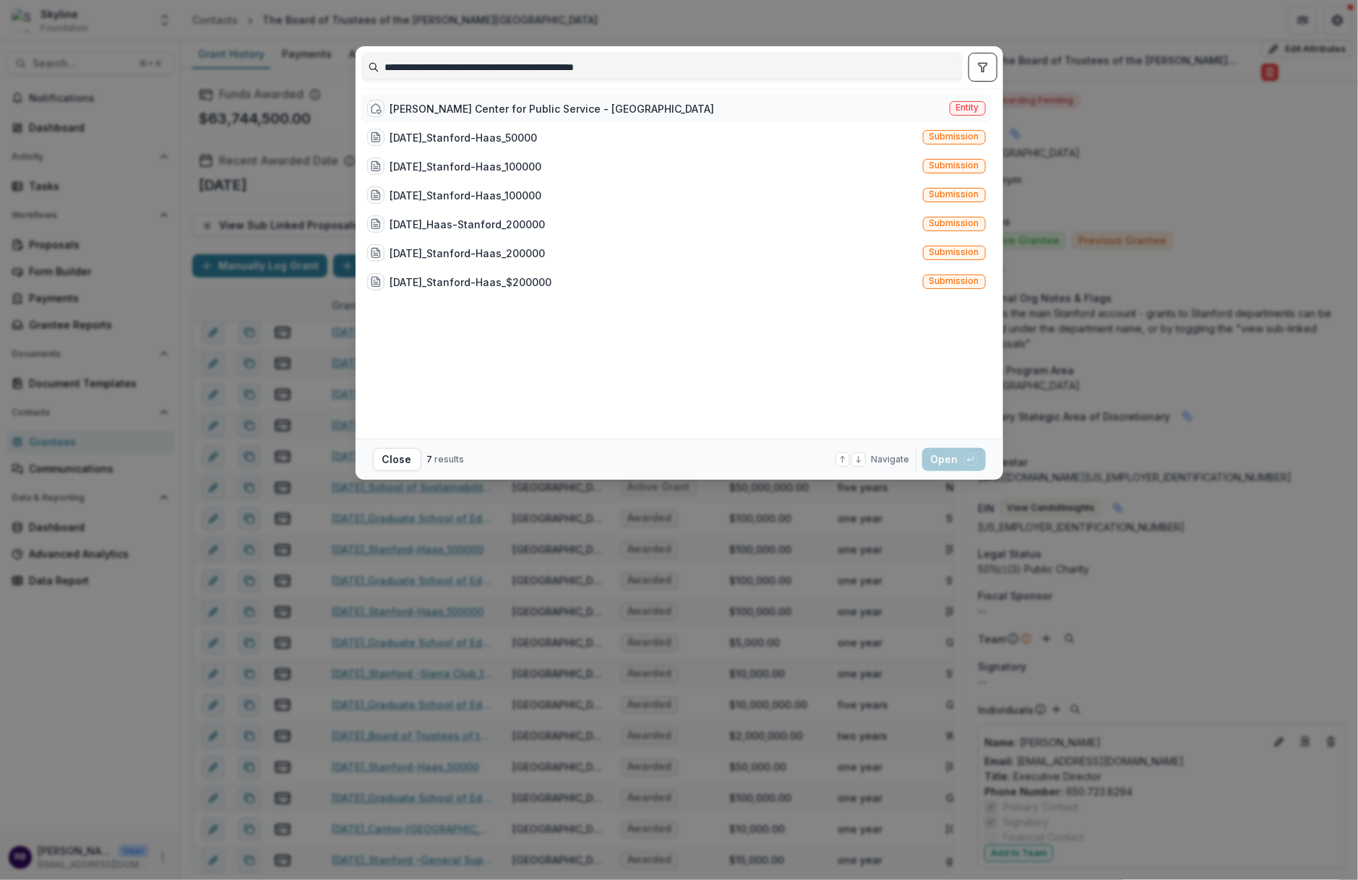
type input "**********"
click at [514, 109] on div "[PERSON_NAME] Center for Public Service - [GEOGRAPHIC_DATA]" at bounding box center [552, 108] width 325 height 15
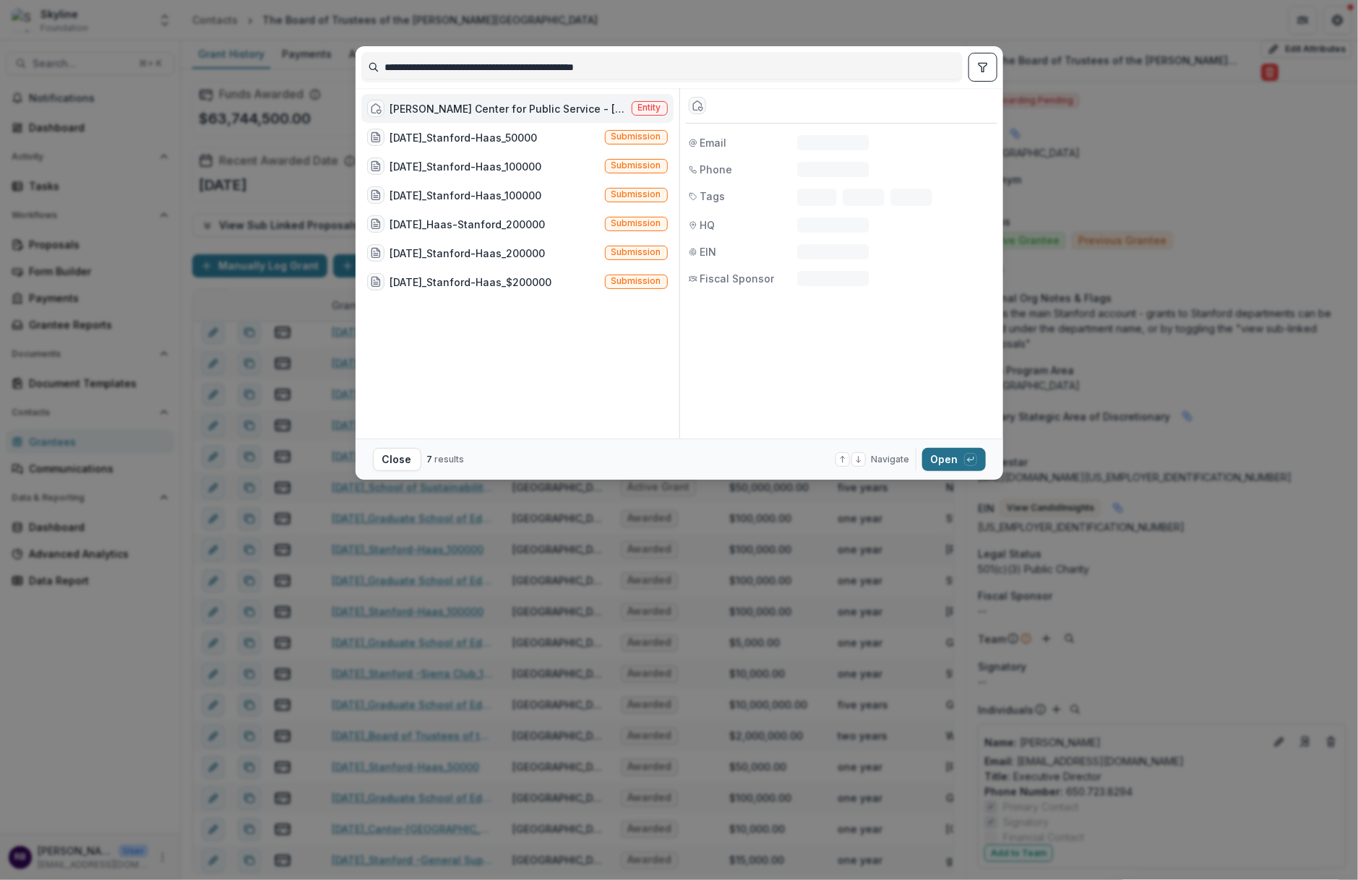
click at [938, 458] on button "Open with enter key" at bounding box center [954, 459] width 64 height 23
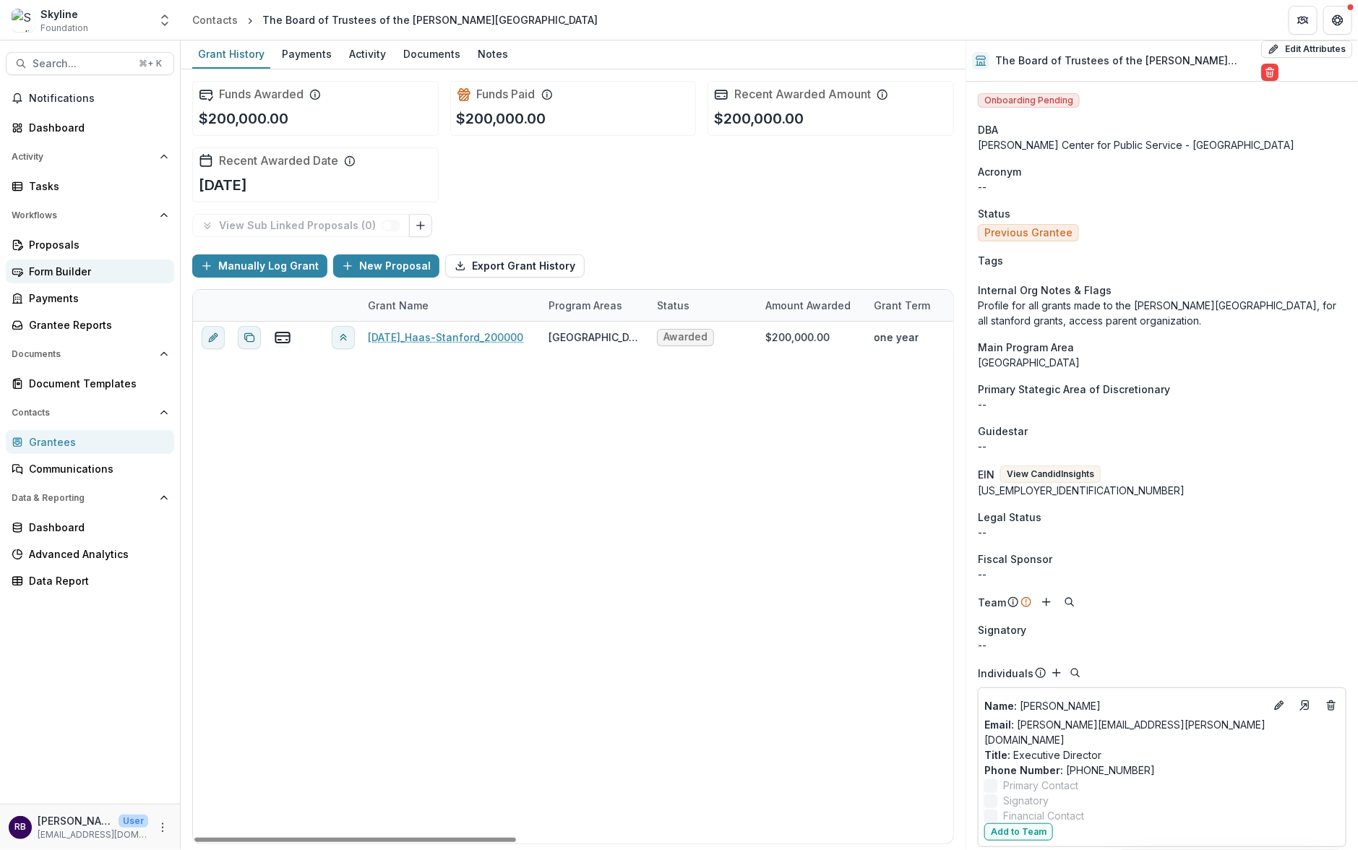
click at [93, 266] on div "Form Builder" at bounding box center [96, 271] width 134 height 15
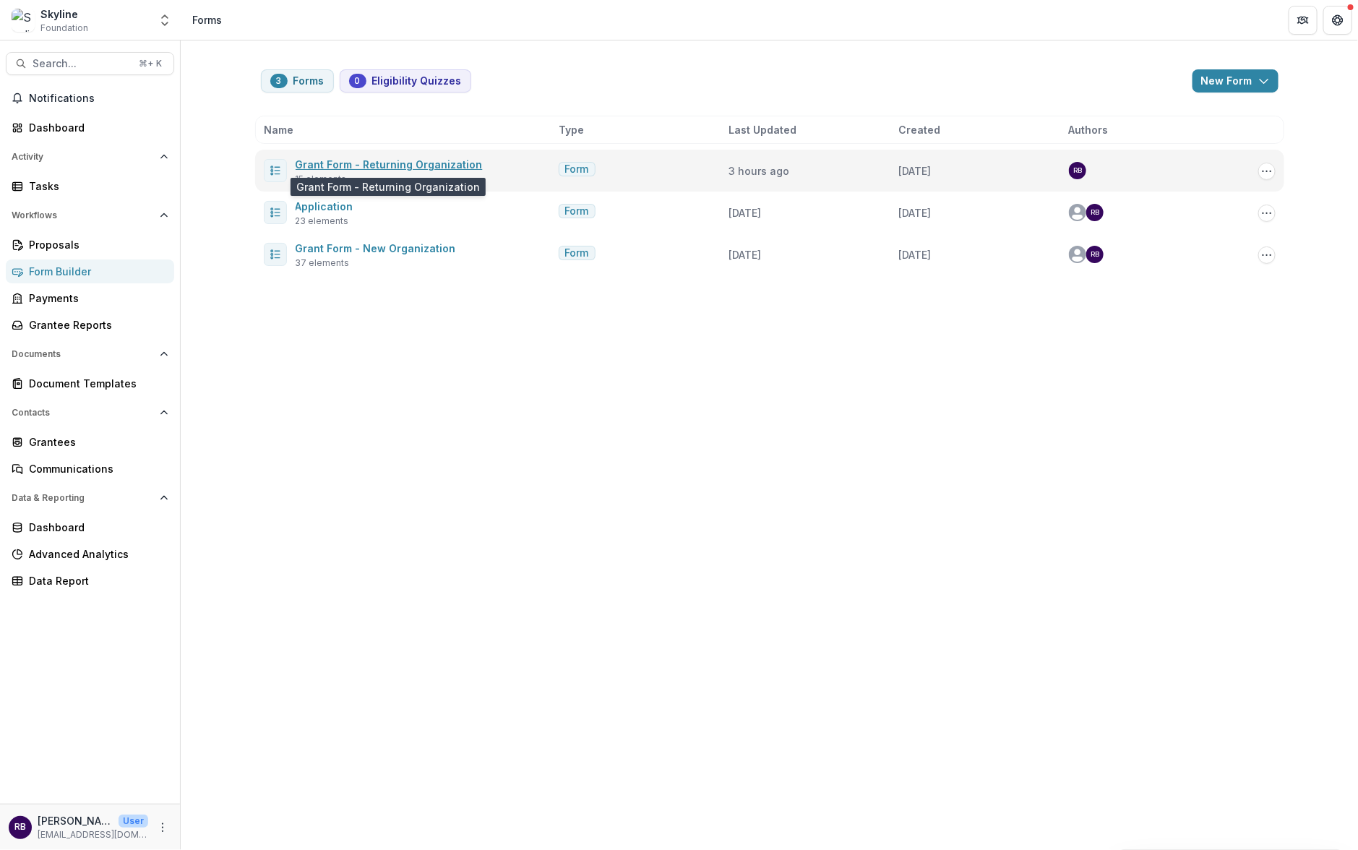
click at [432, 162] on link "Grant Form - Returning Organization" at bounding box center [389, 164] width 187 height 12
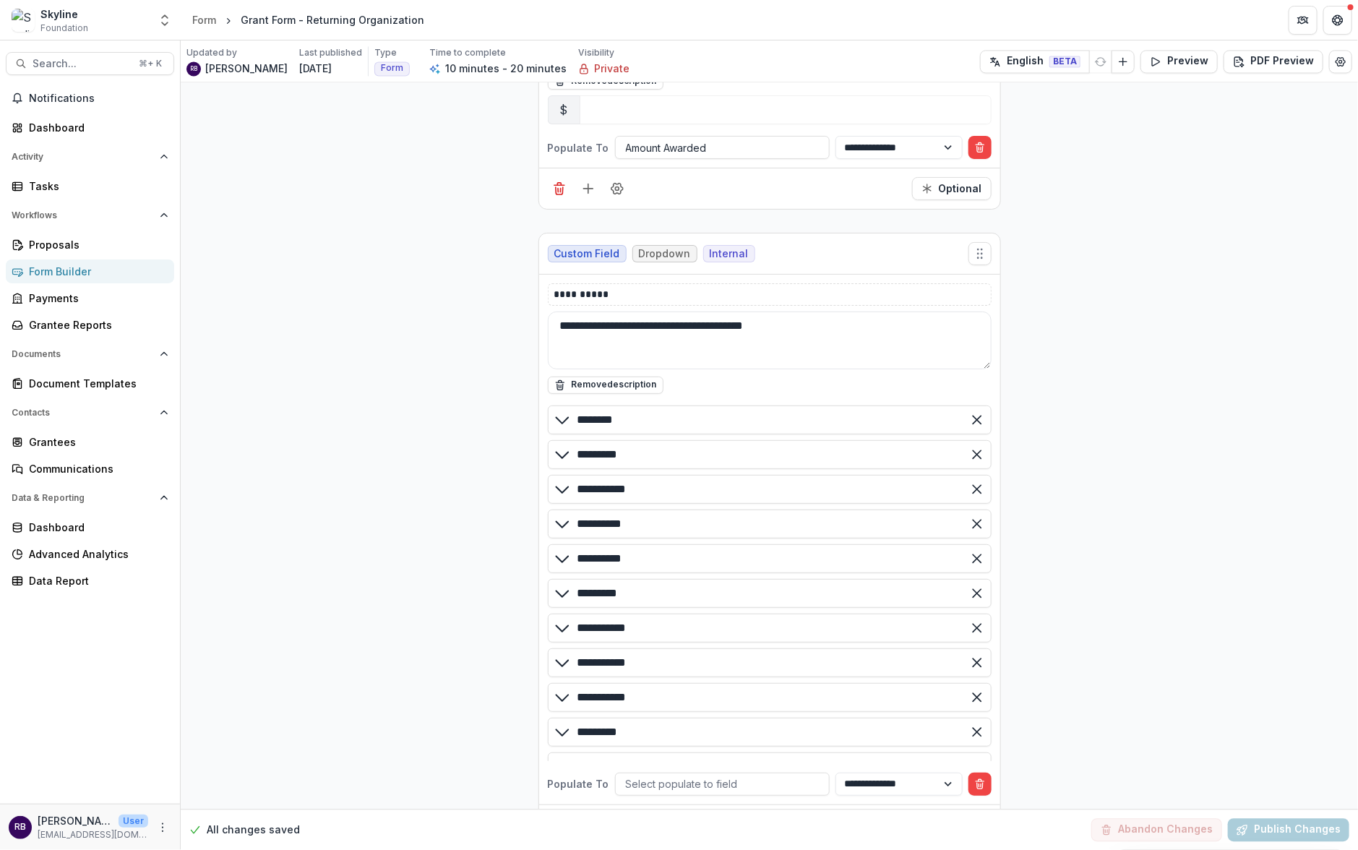
scroll to position [4397, 0]
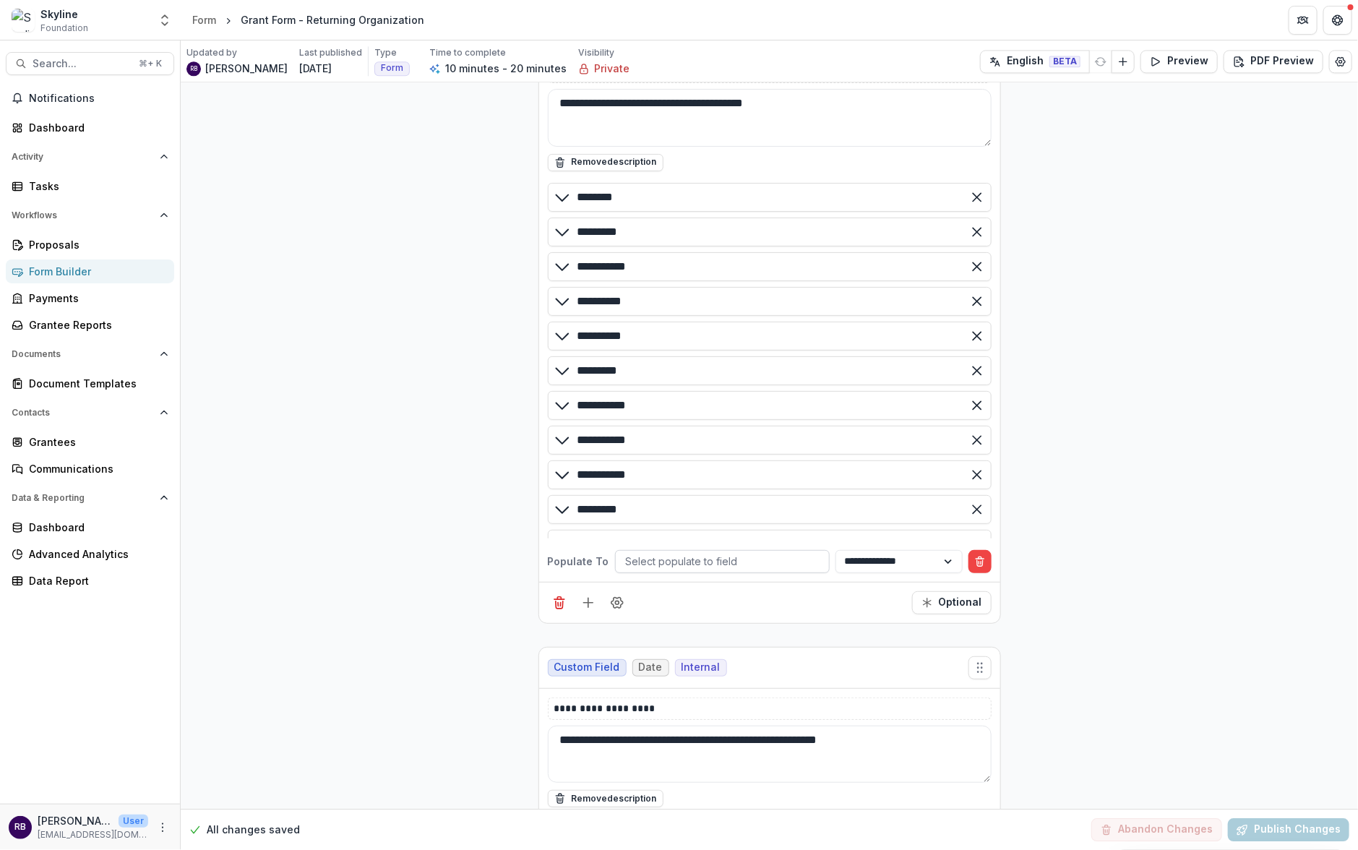
click at [794, 552] on div at bounding box center [722, 561] width 193 height 18
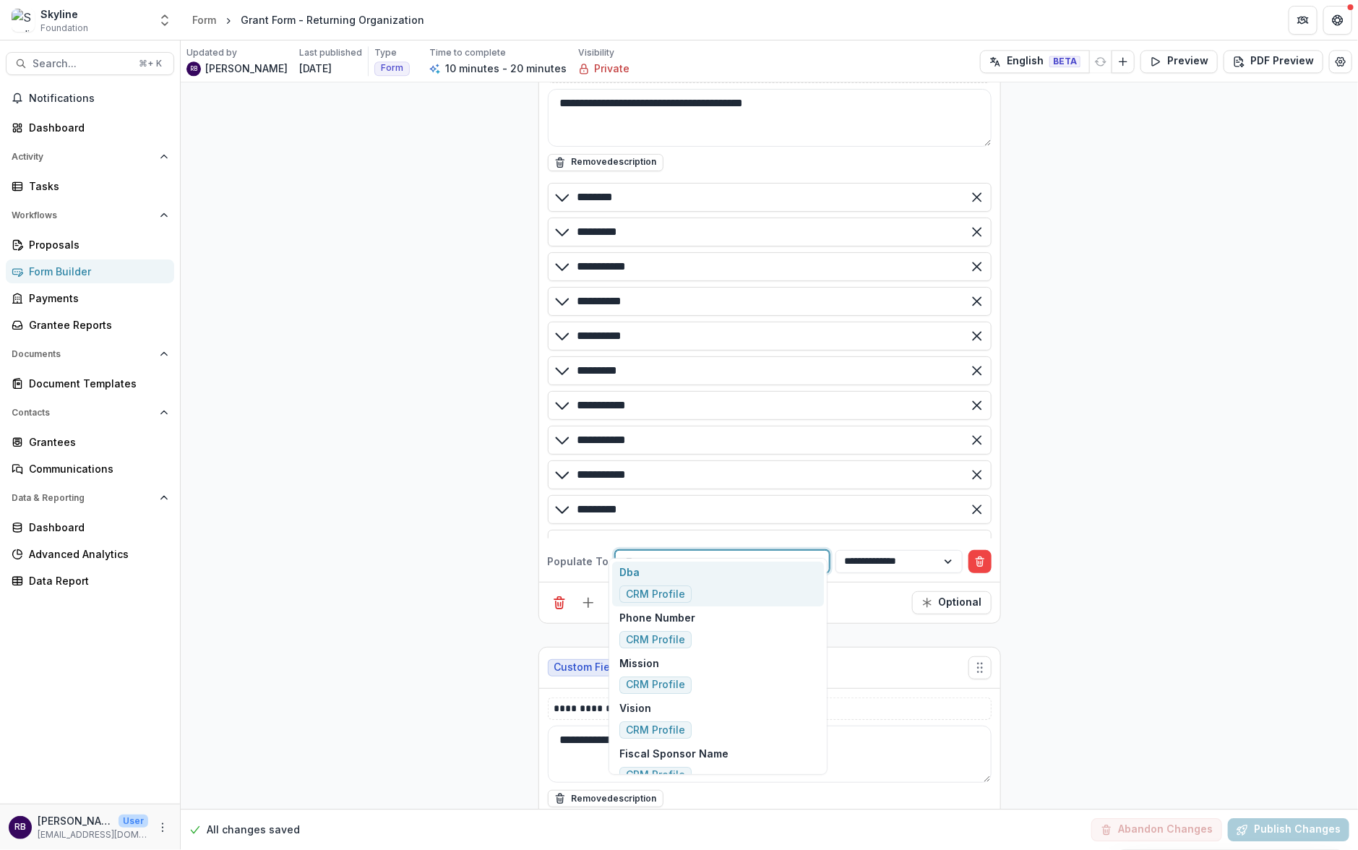
type input "****"
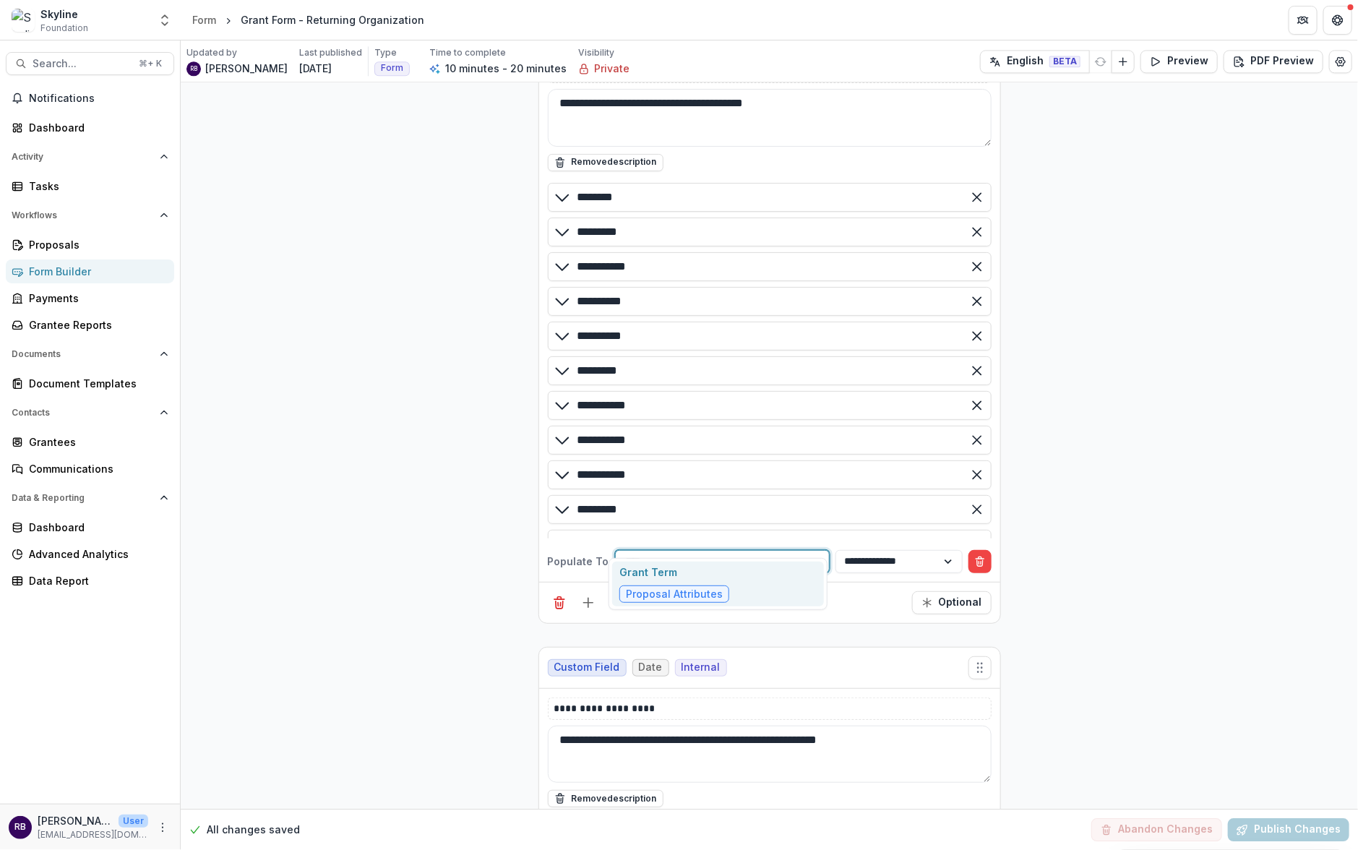
click at [762, 586] on div "Grant Term Proposal Attributes" at bounding box center [718, 585] width 212 height 46
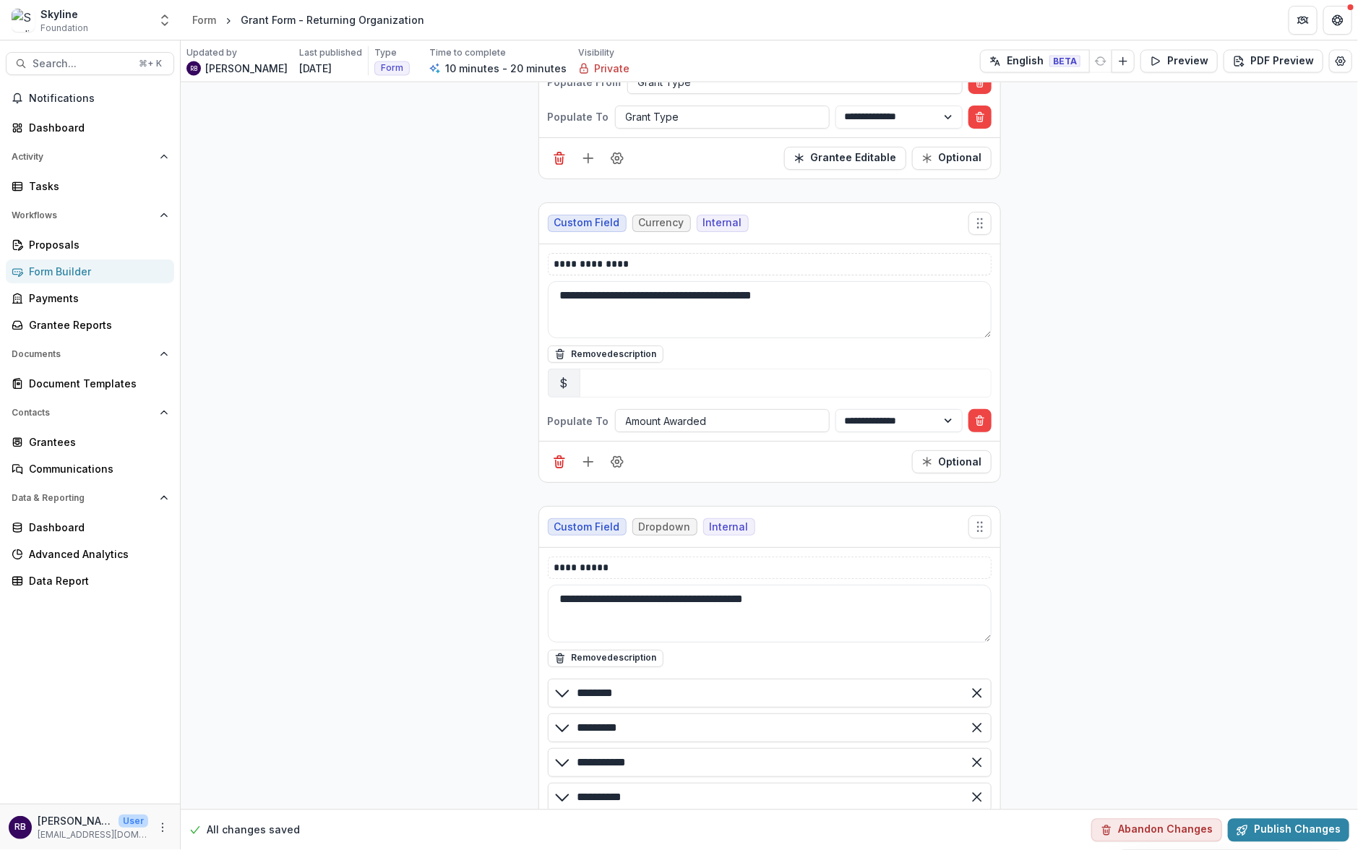
scroll to position [3888, 0]
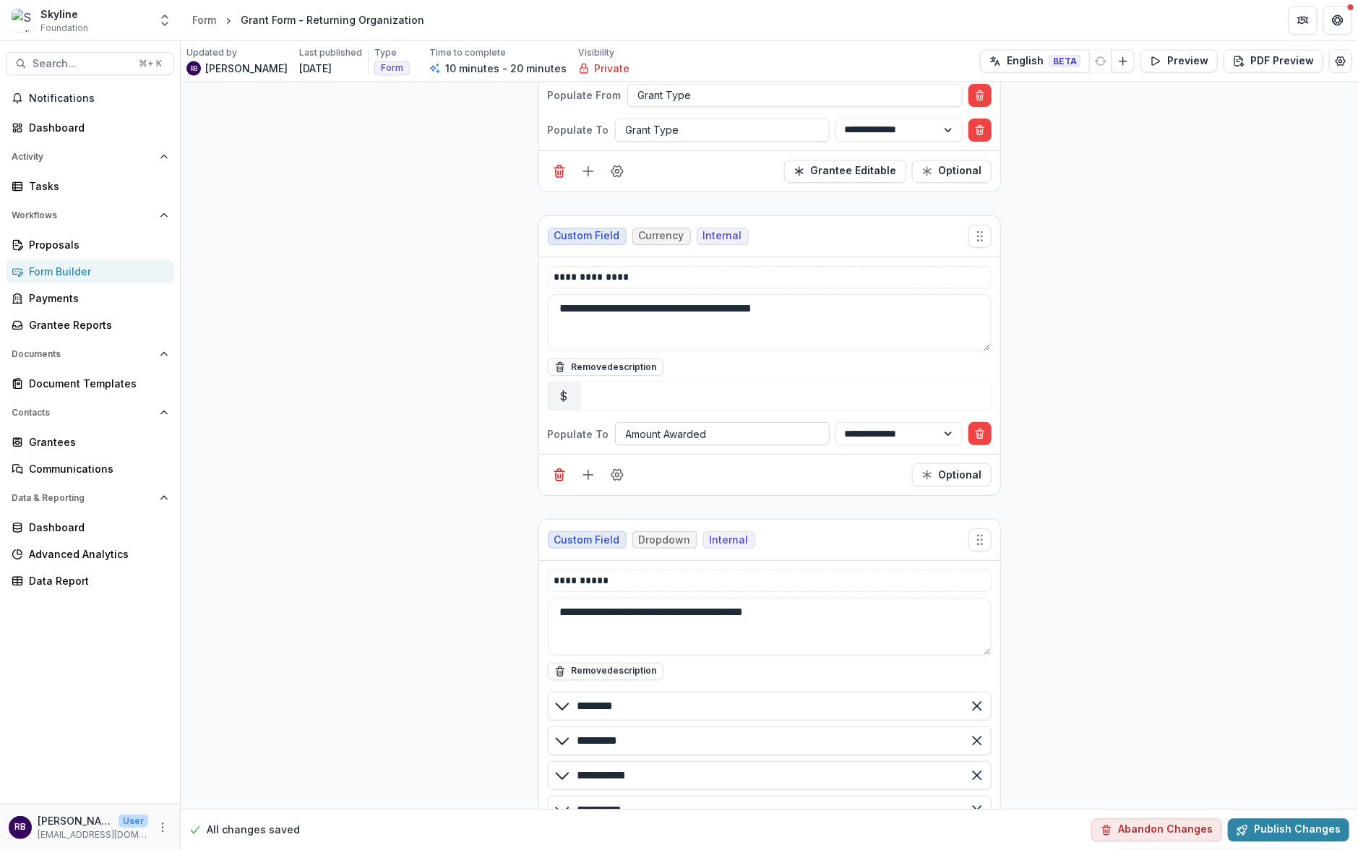
click at [741, 425] on div at bounding box center [722, 434] width 193 height 18
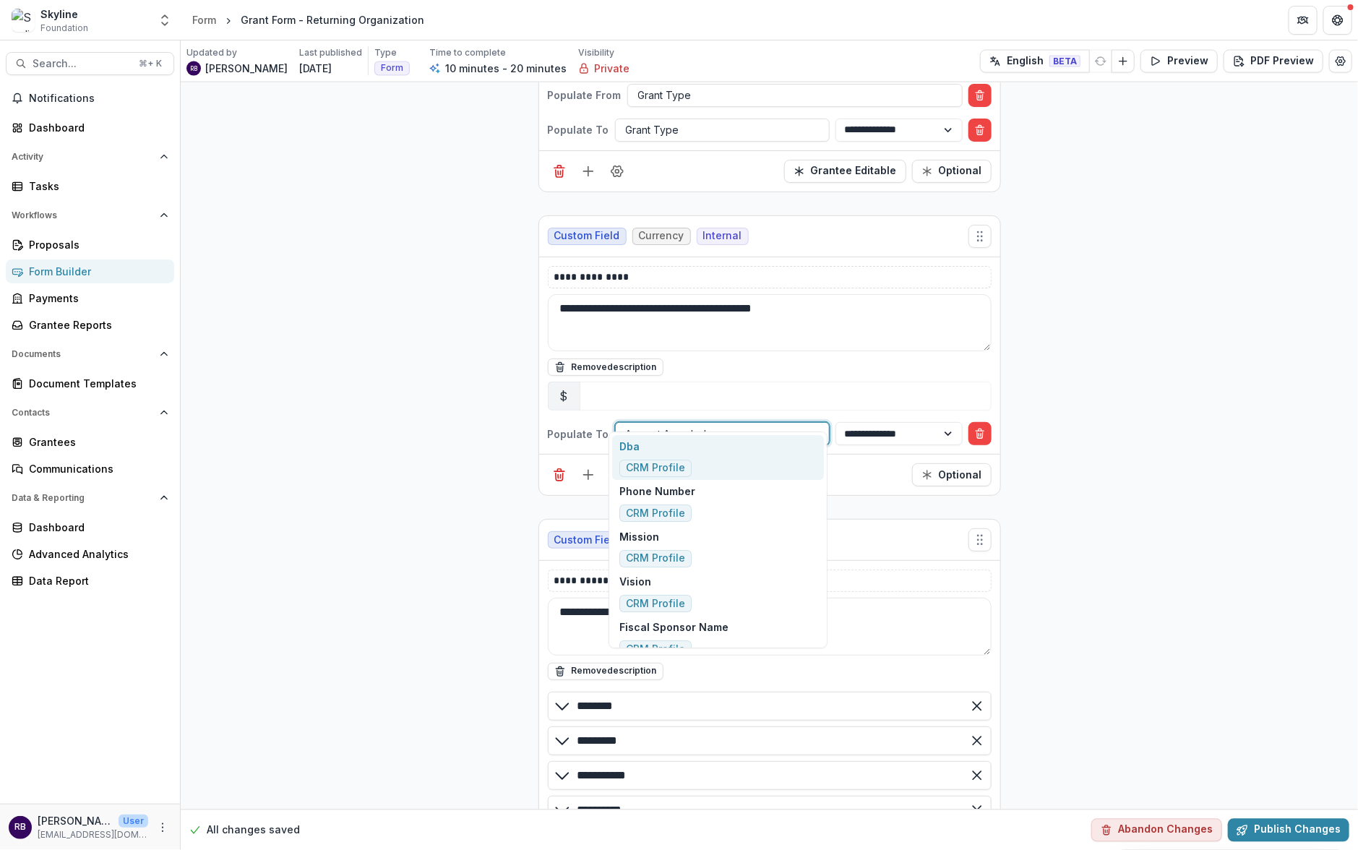
click at [737, 425] on div at bounding box center [722, 434] width 193 height 18
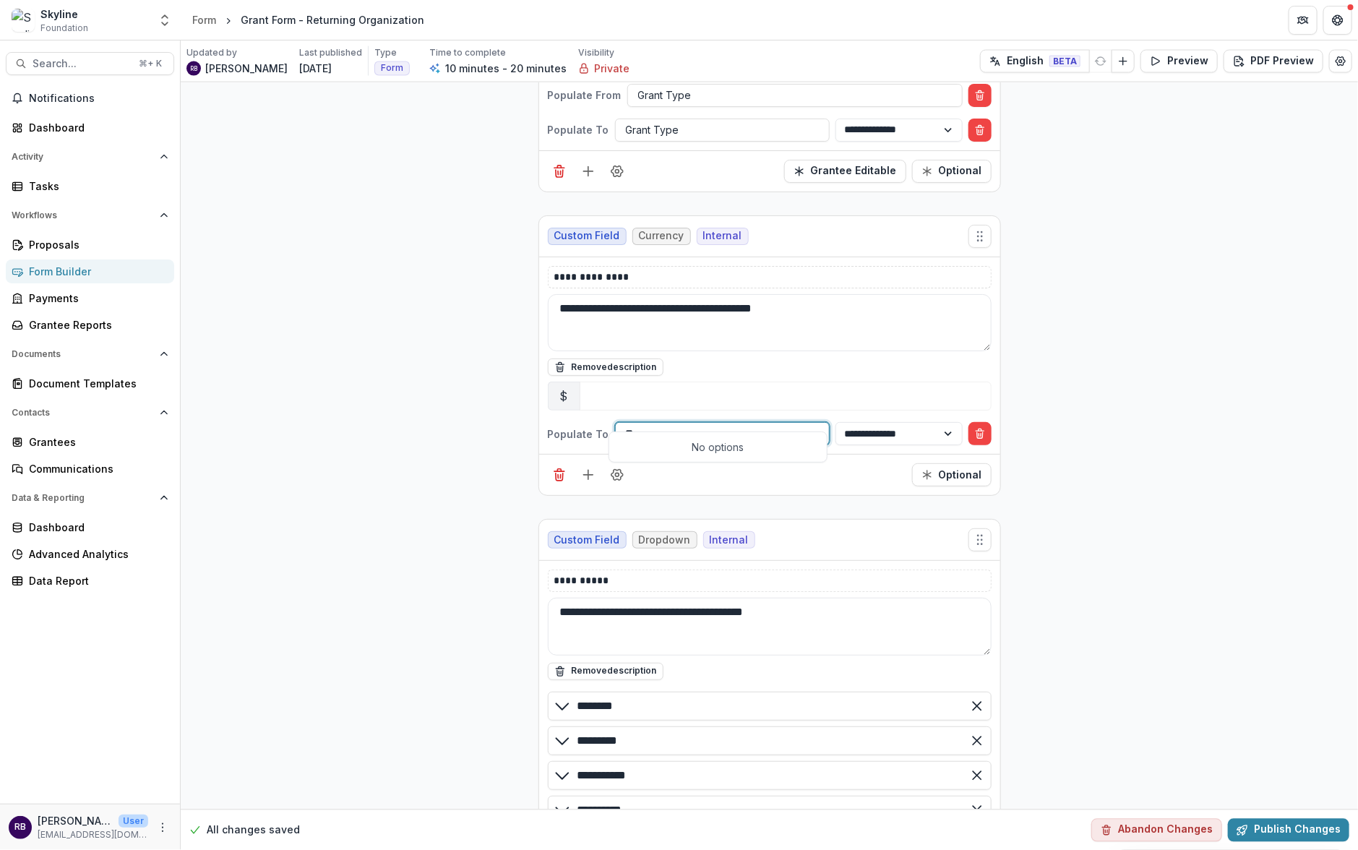
type input "*"
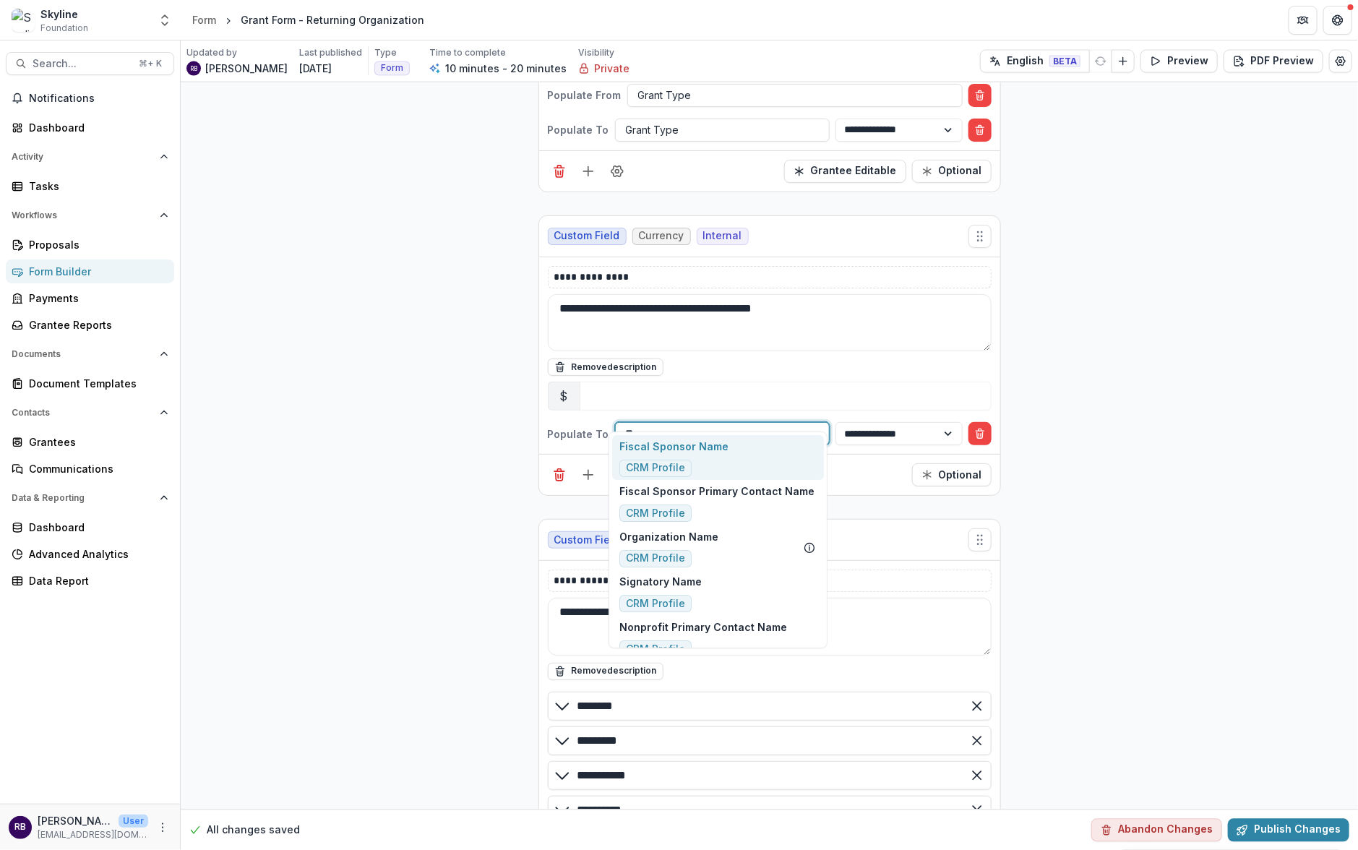
type input "*"
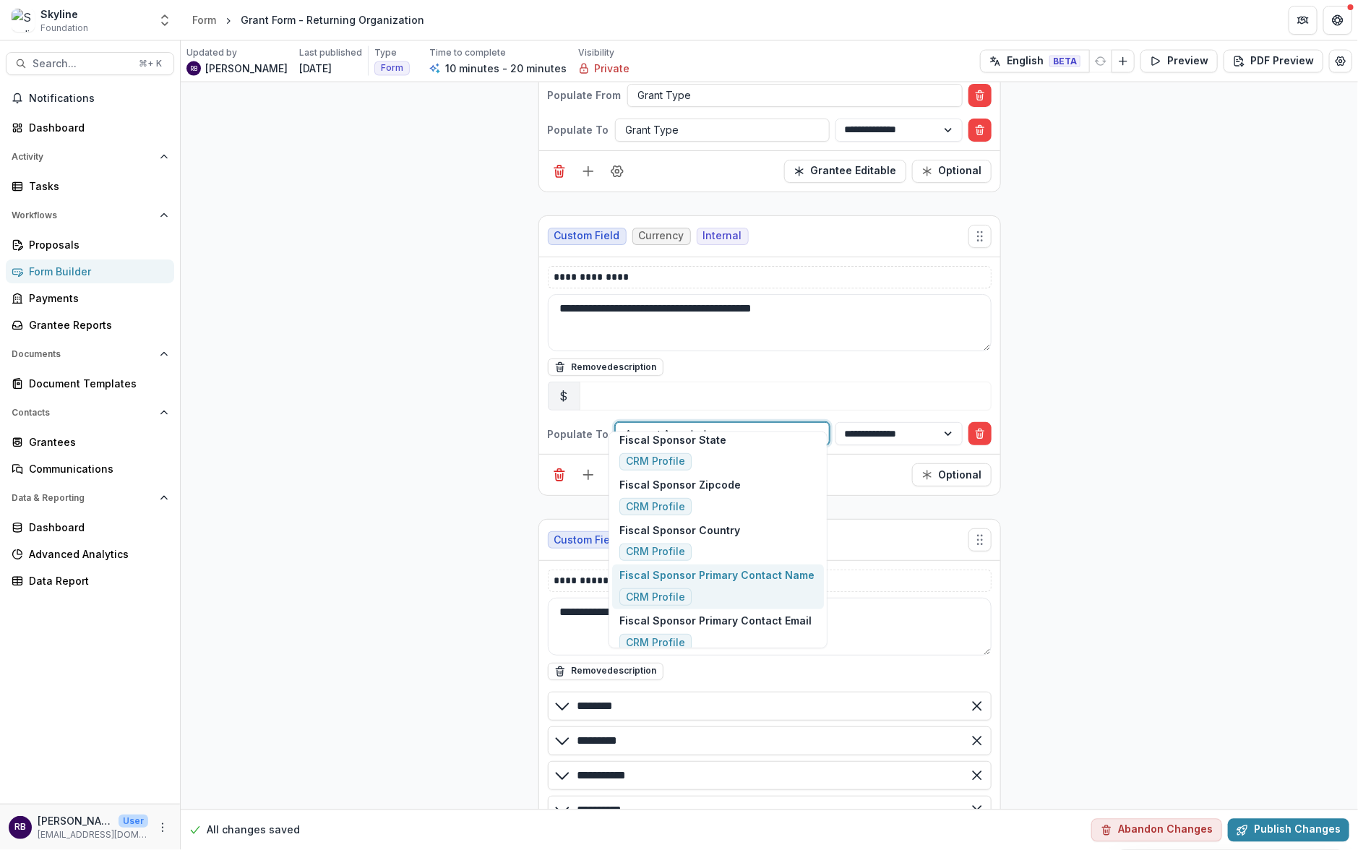
scroll to position [0, 0]
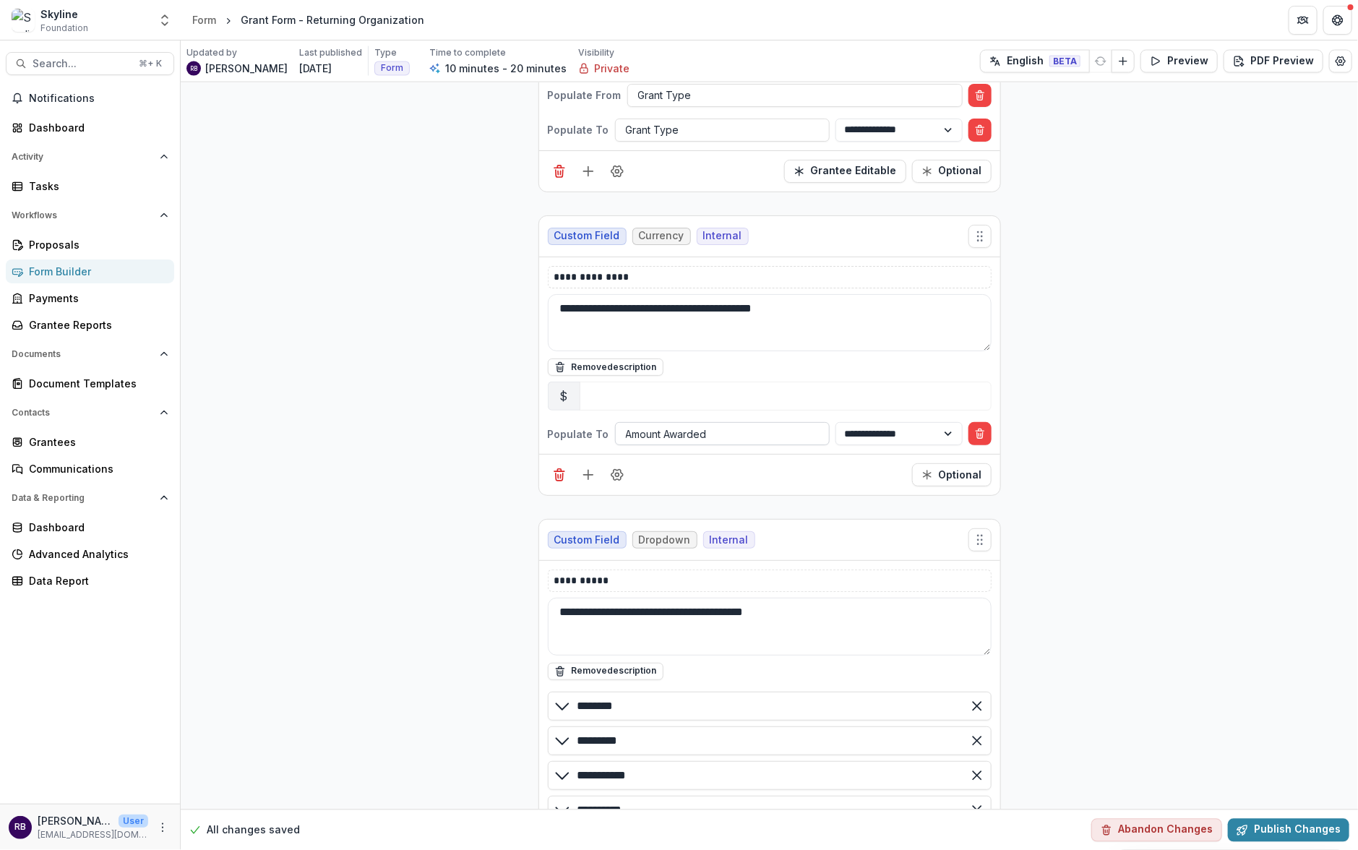
click at [764, 425] on div at bounding box center [722, 434] width 193 height 18
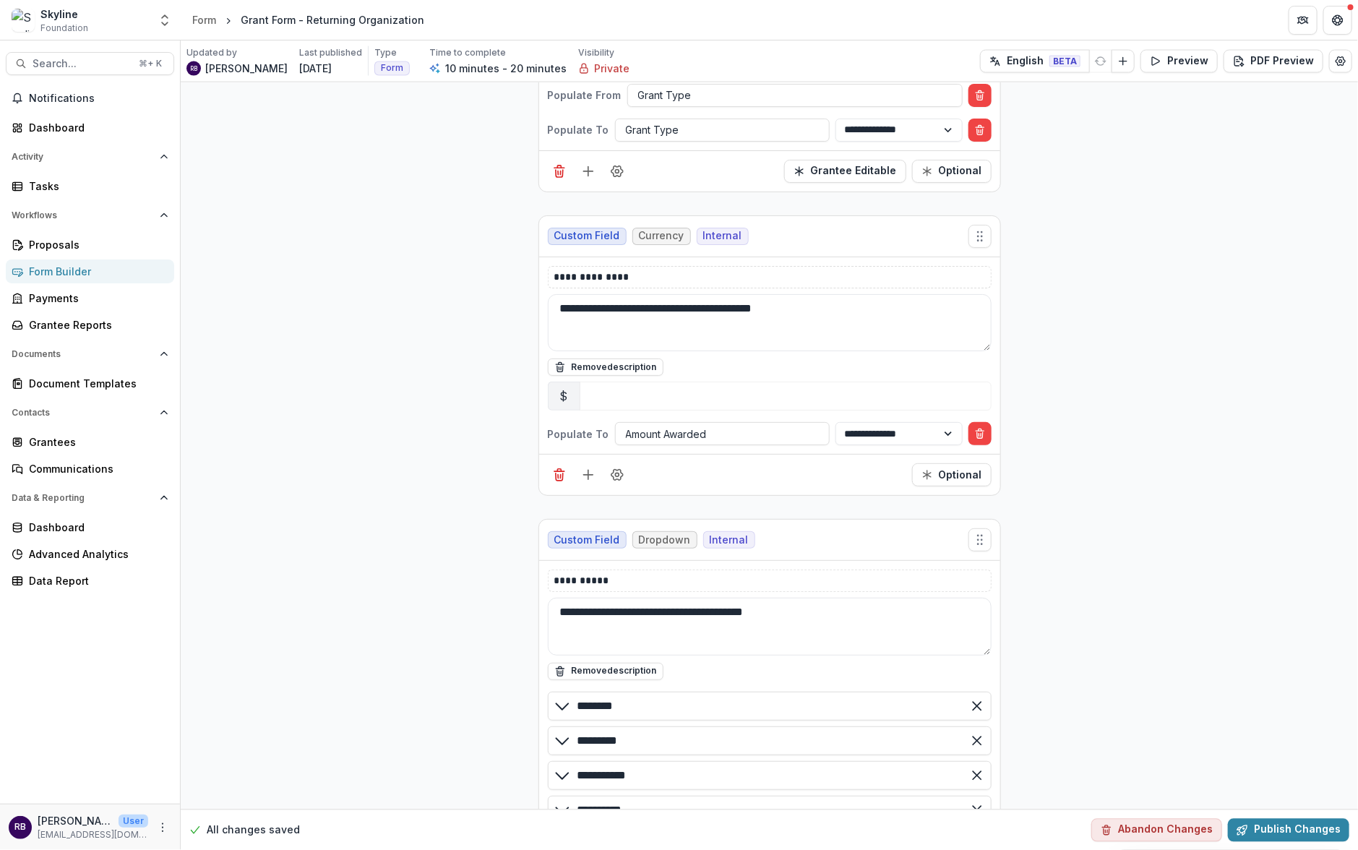
scroll to position [3664, 0]
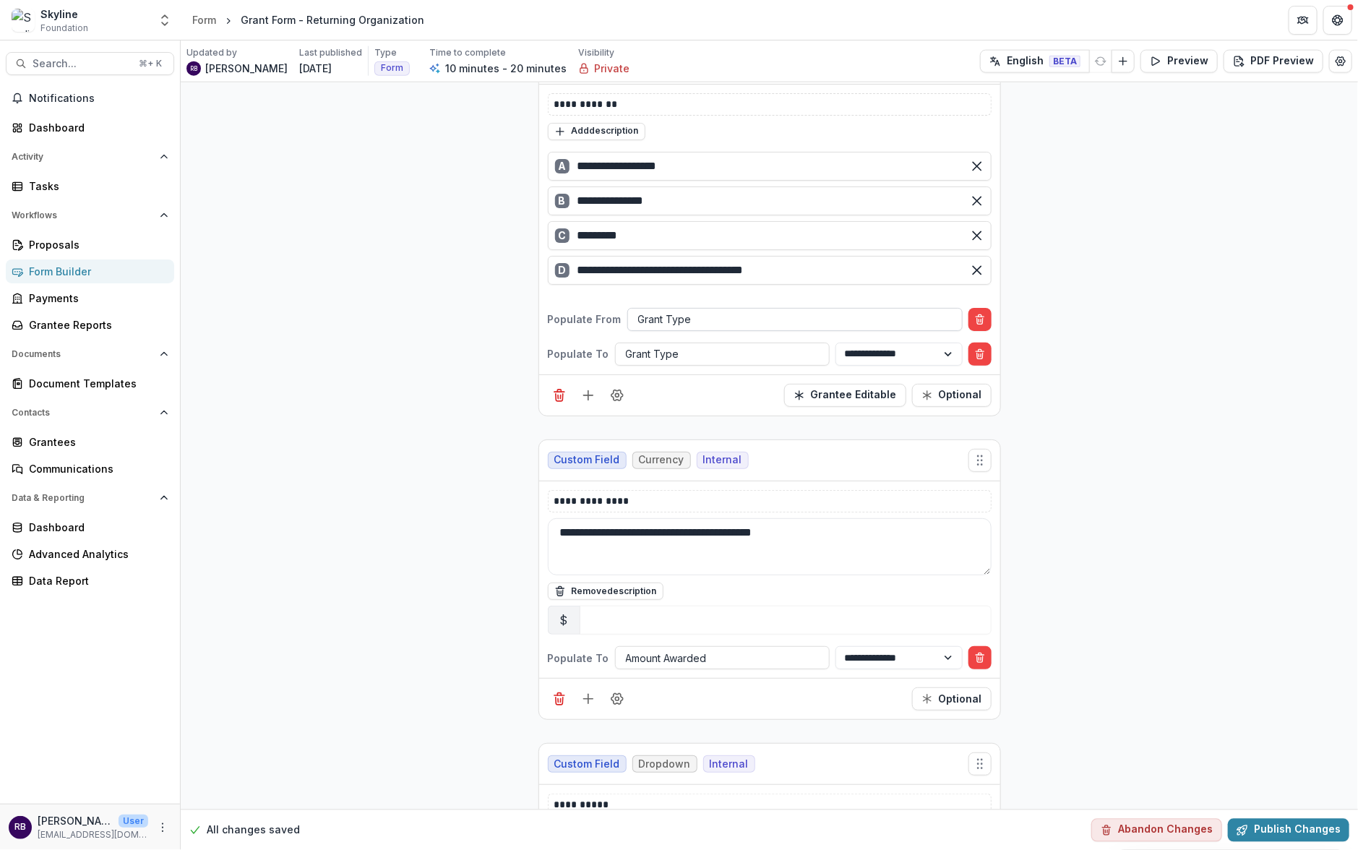
click at [744, 310] on div at bounding box center [795, 319] width 314 height 18
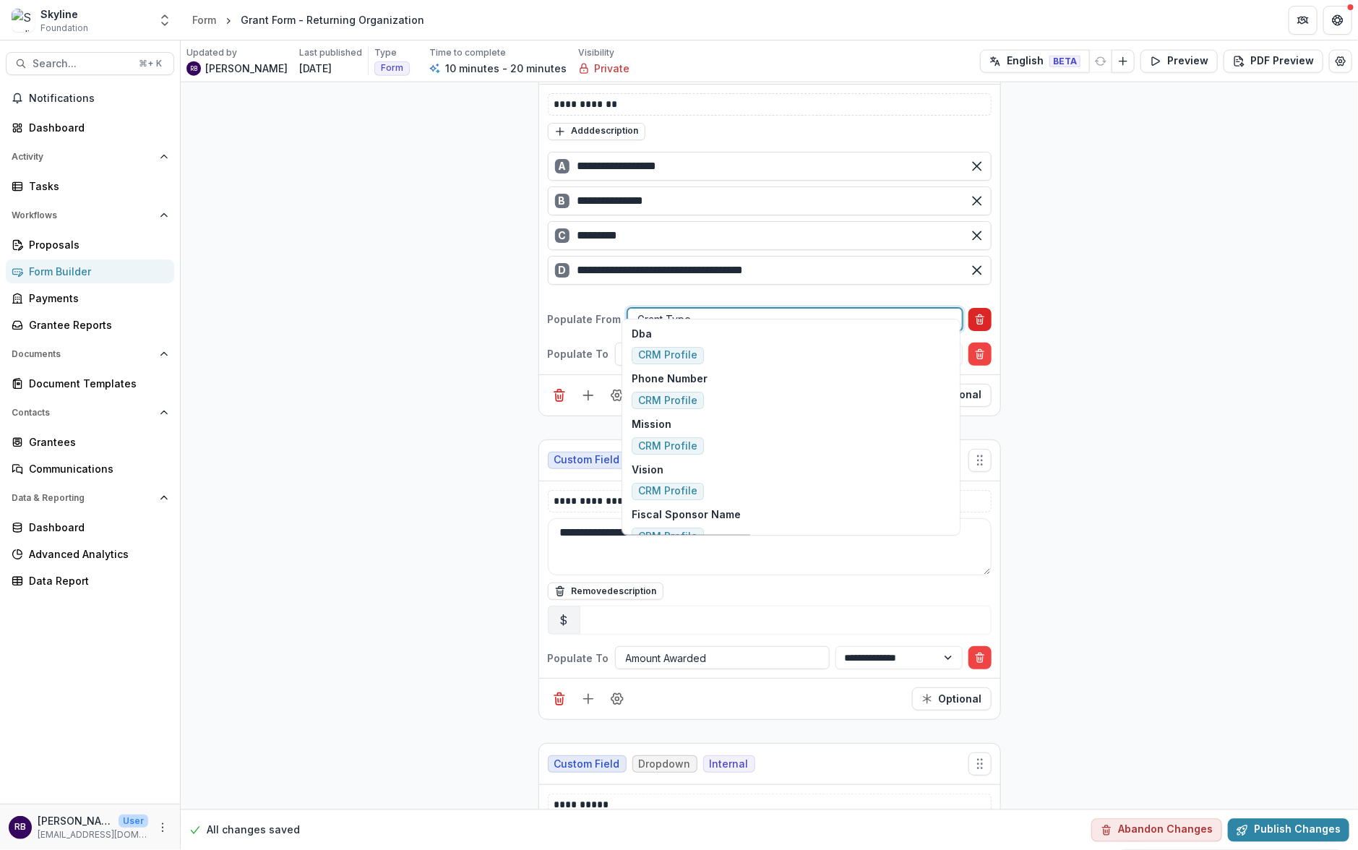
click at [979, 319] on line "Delete condition" at bounding box center [979, 320] width 0 height 3
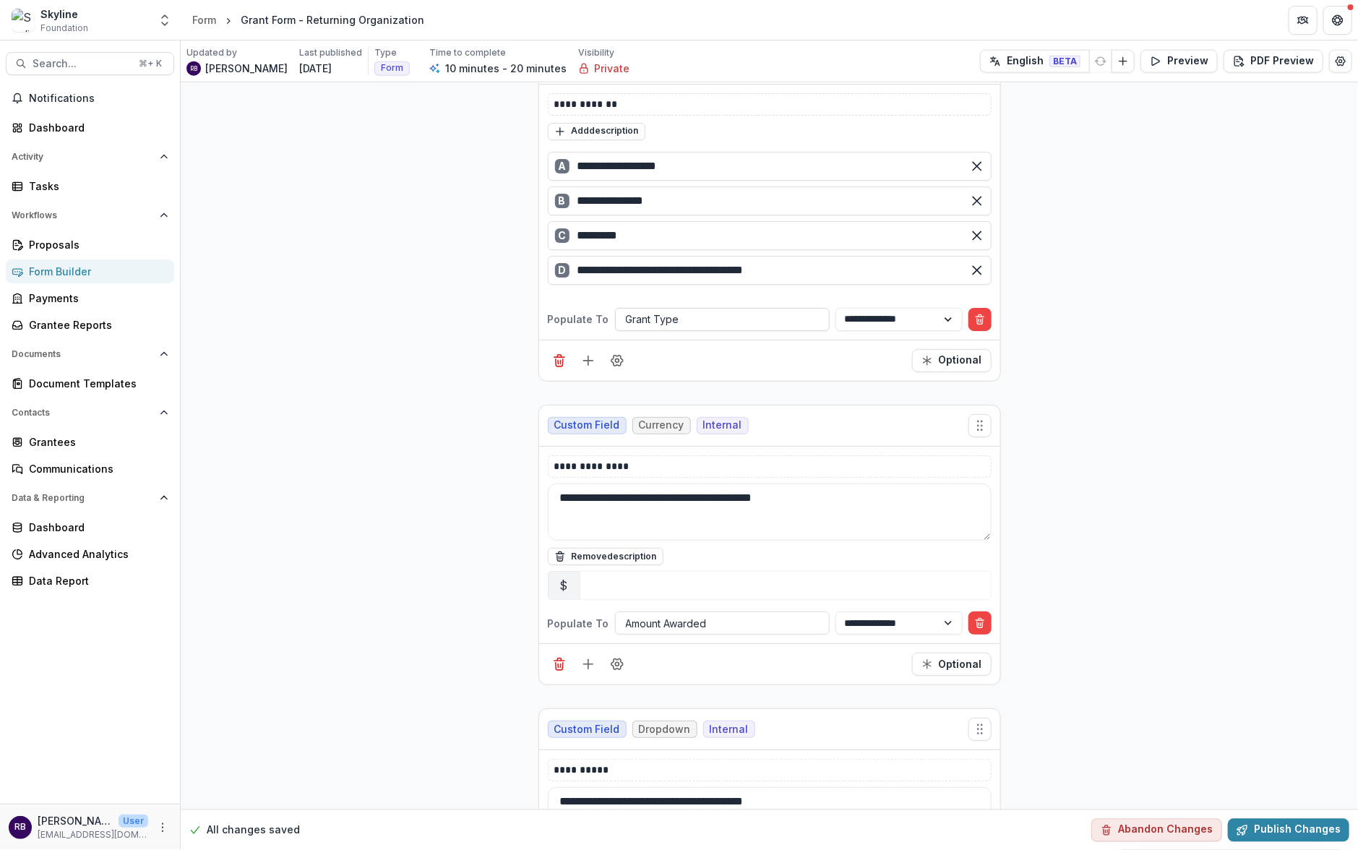
click at [676, 310] on div at bounding box center [722, 319] width 193 height 18
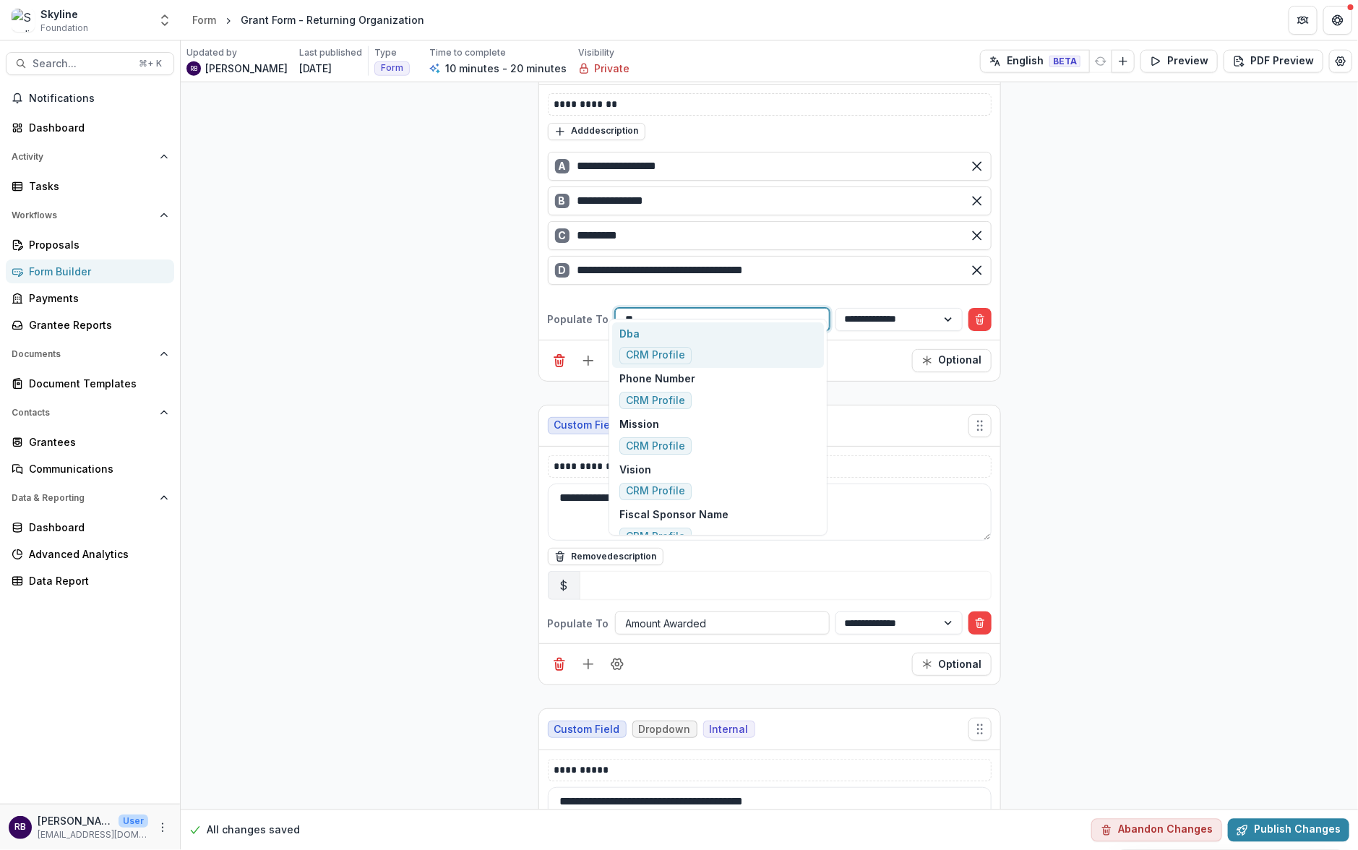
type input "*"
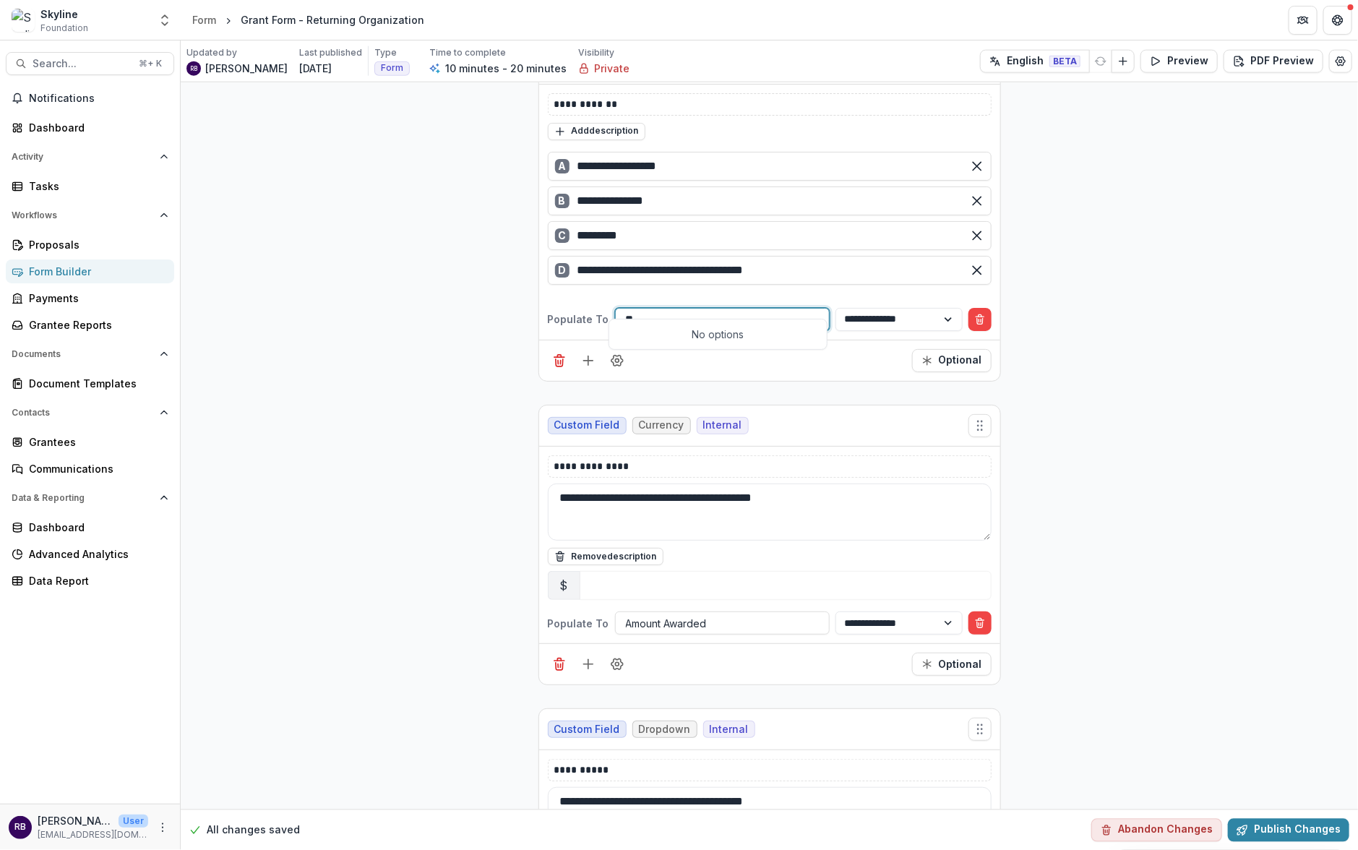
type input "*"
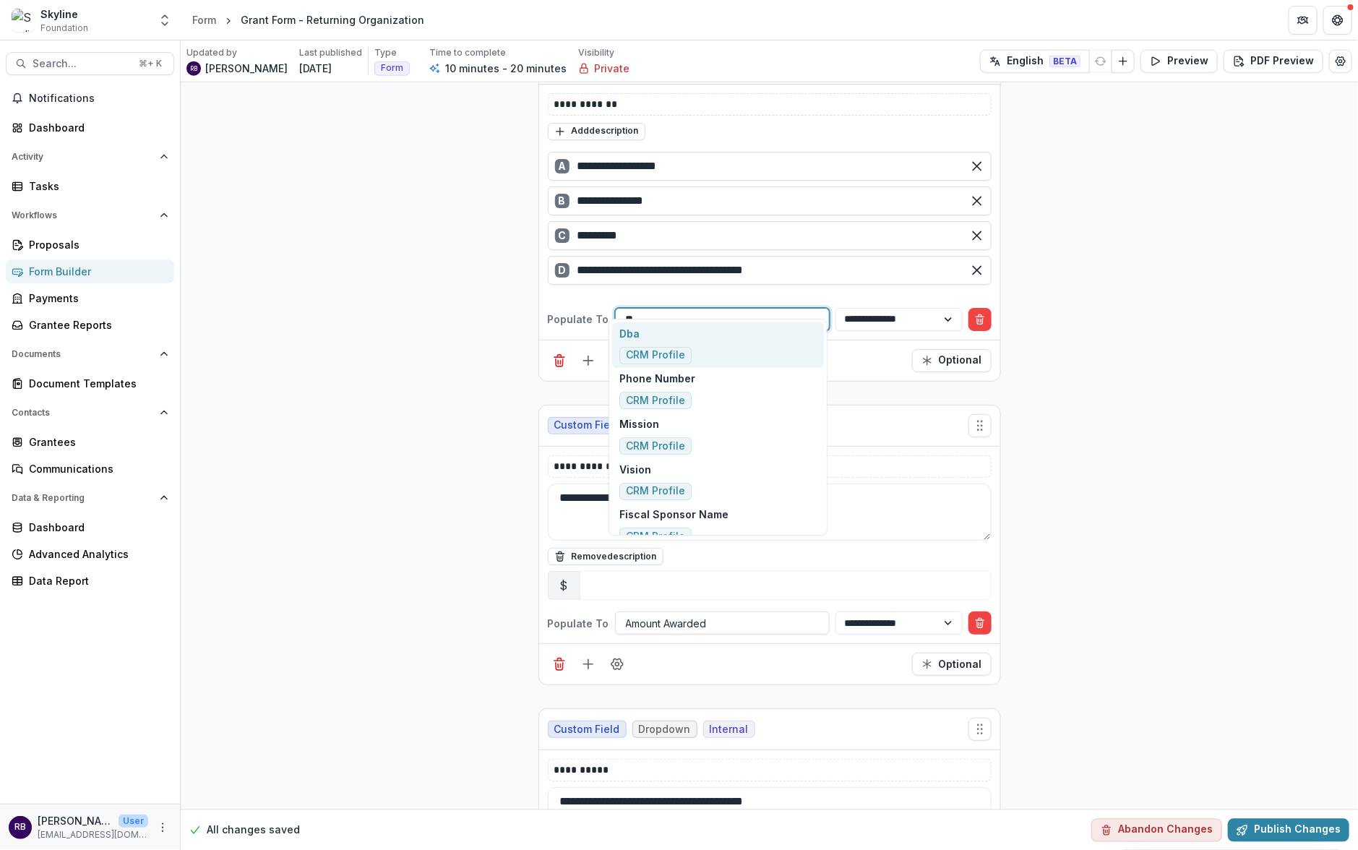
type input "*"
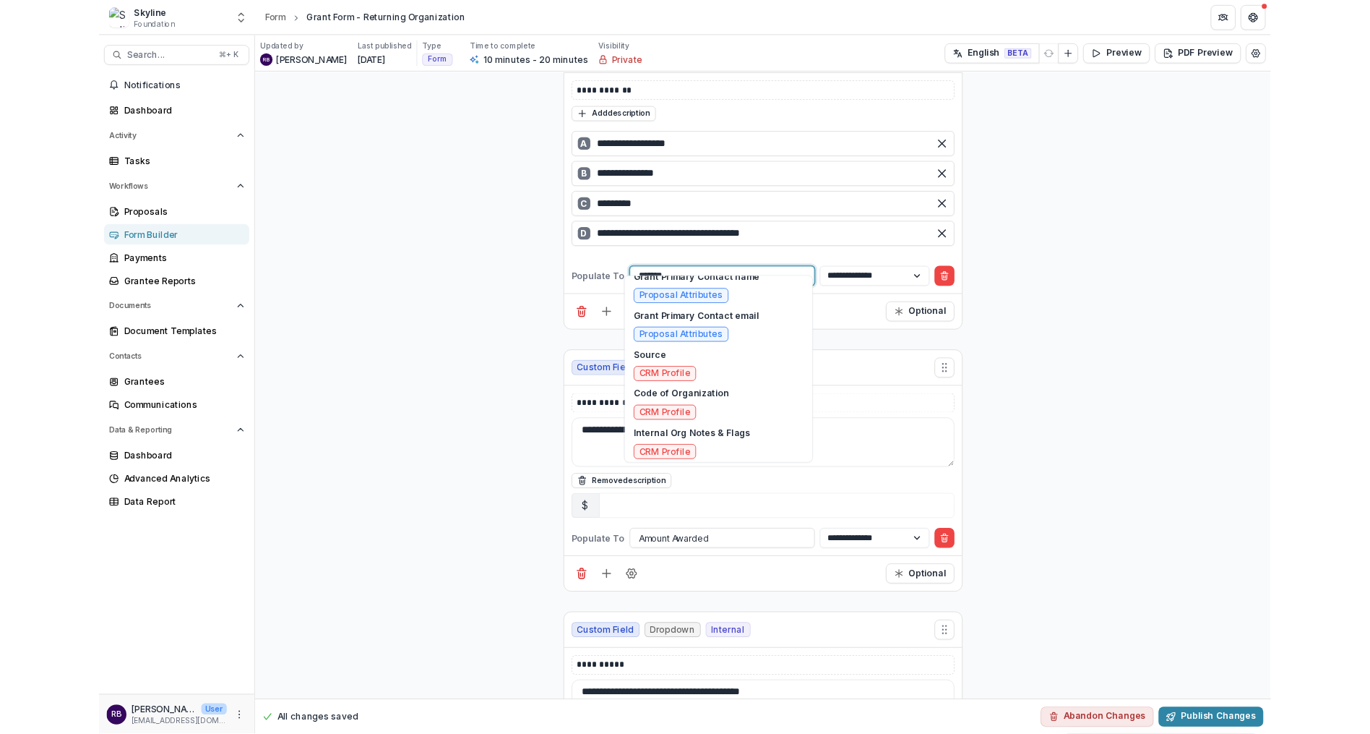
scroll to position [0, 0]
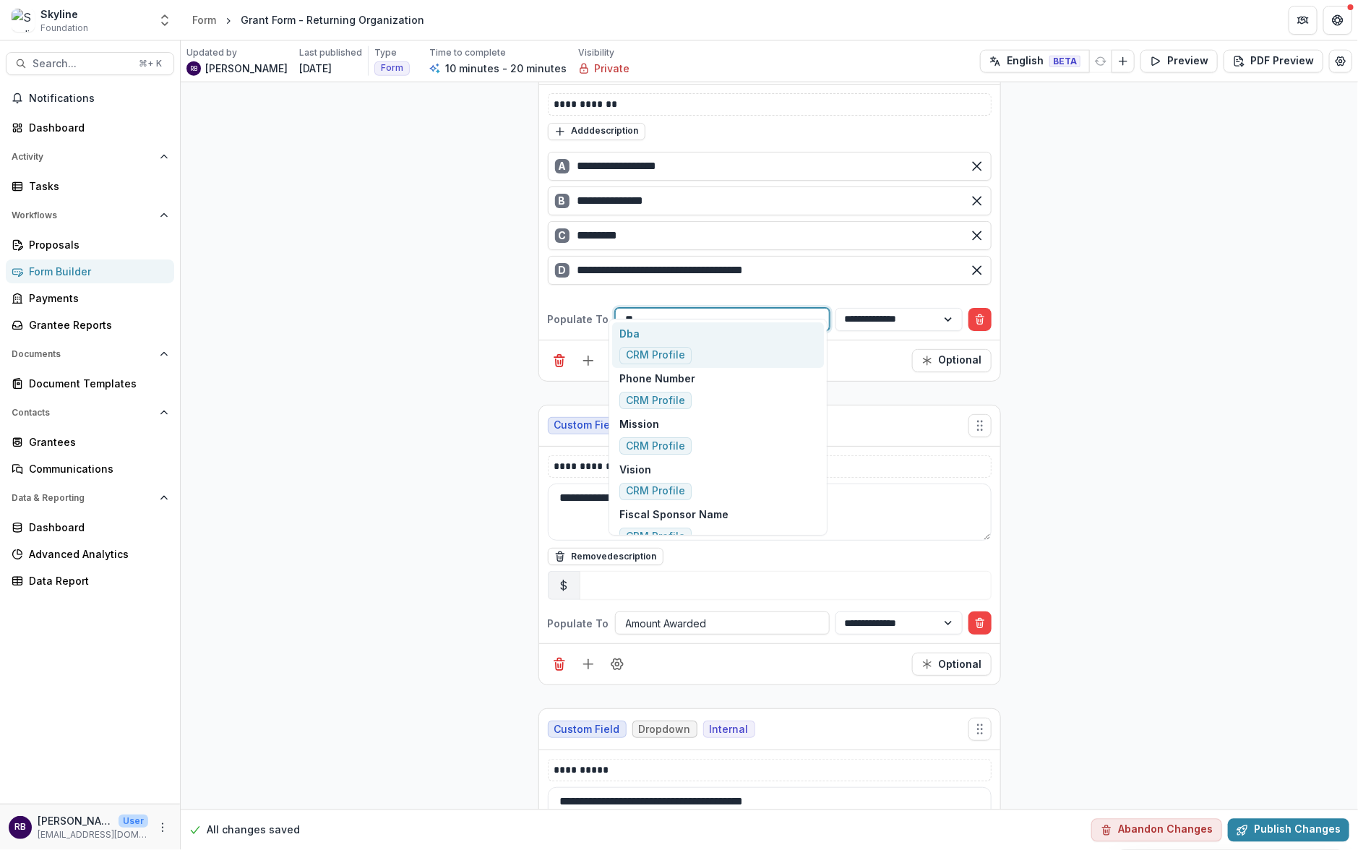
type input "*"
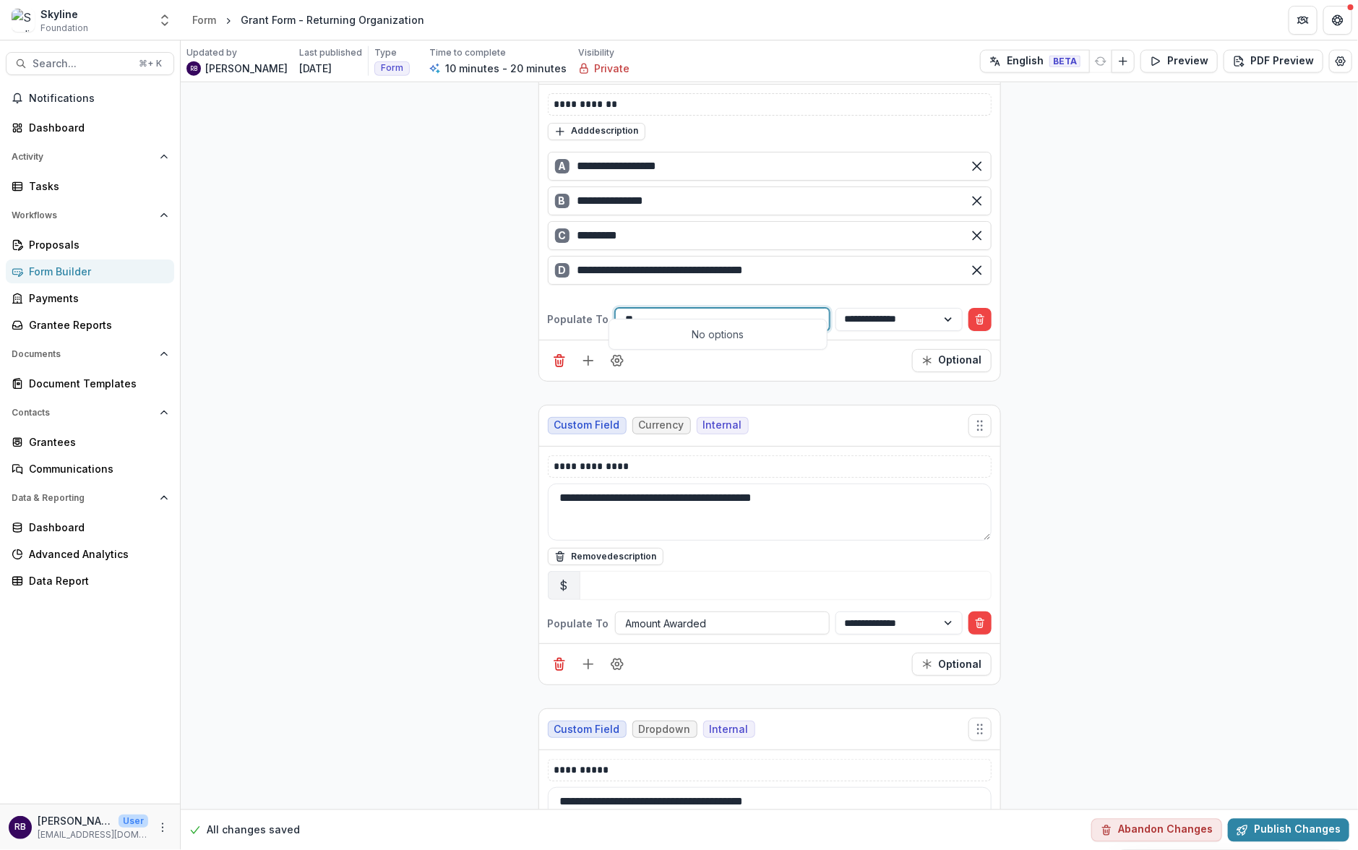
type input "*"
